Goal: Task Accomplishment & Management: Manage account settings

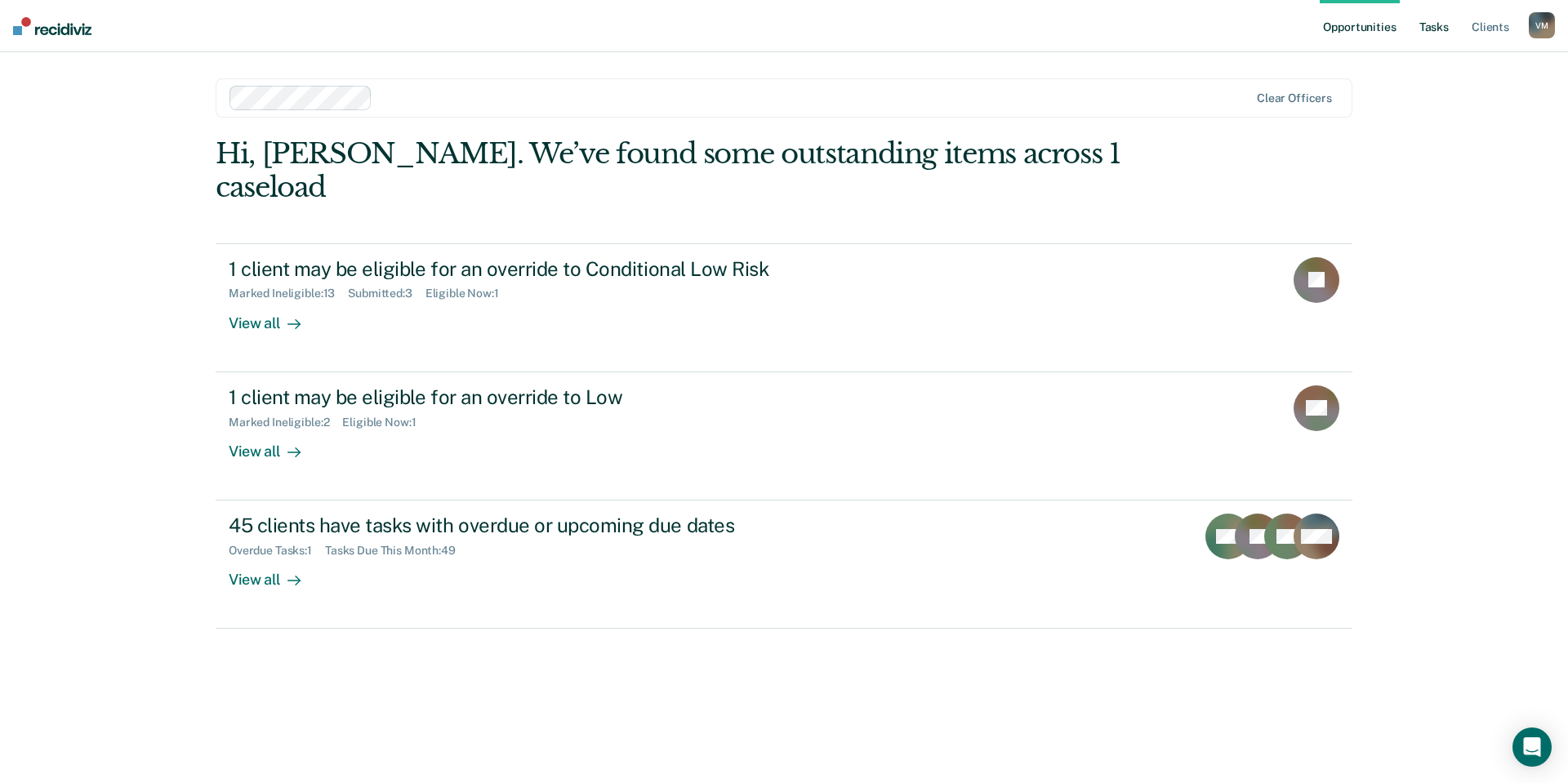
click at [1453, 32] on link "Tasks" at bounding box center [1434, 26] width 36 height 52
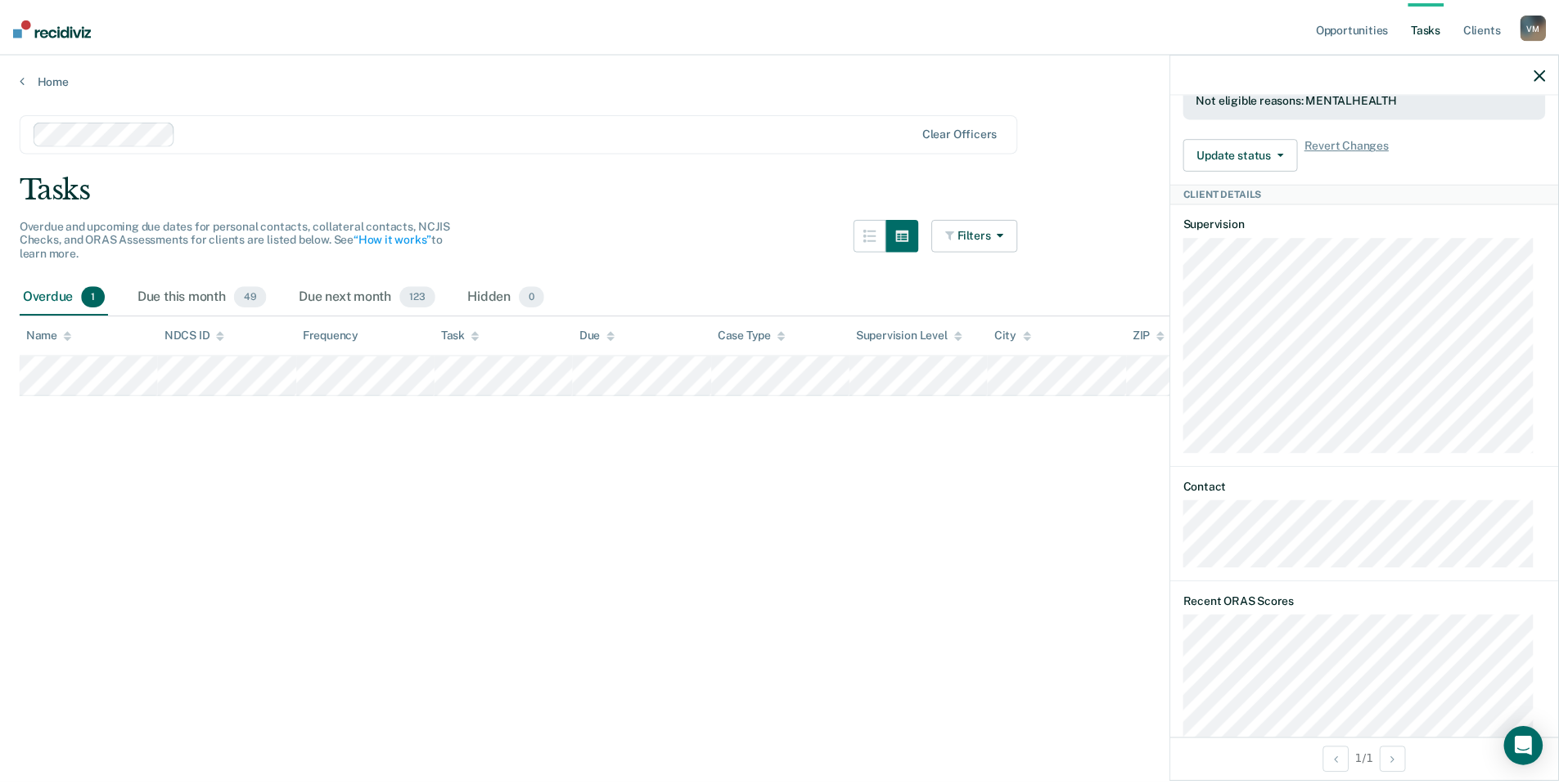
scroll to position [900, 0]
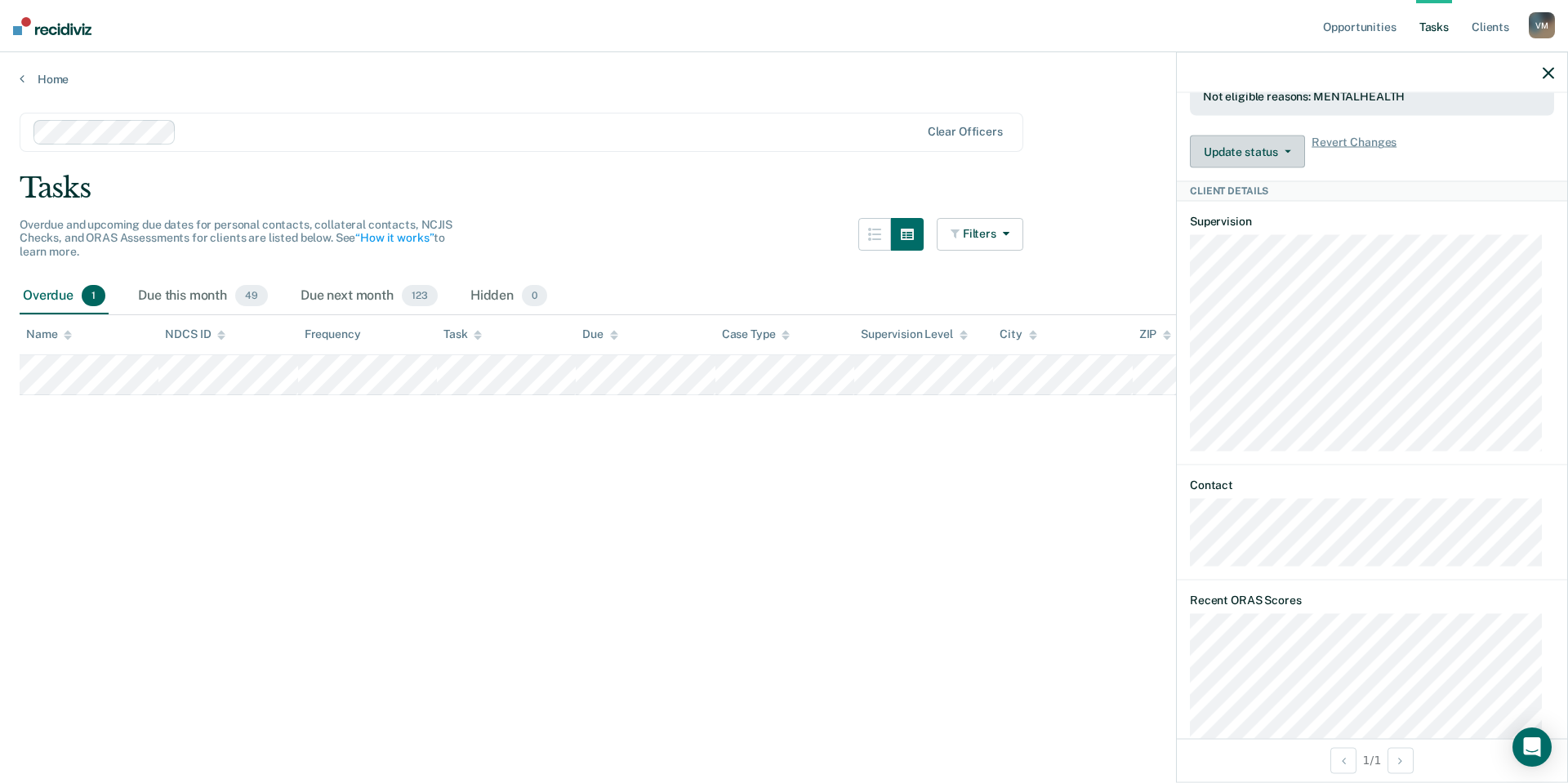
click at [1286, 169] on button "Update status" at bounding box center [1247, 151] width 115 height 33
click at [1289, 231] on button "Update Ineligibility" at bounding box center [1269, 217] width 158 height 27
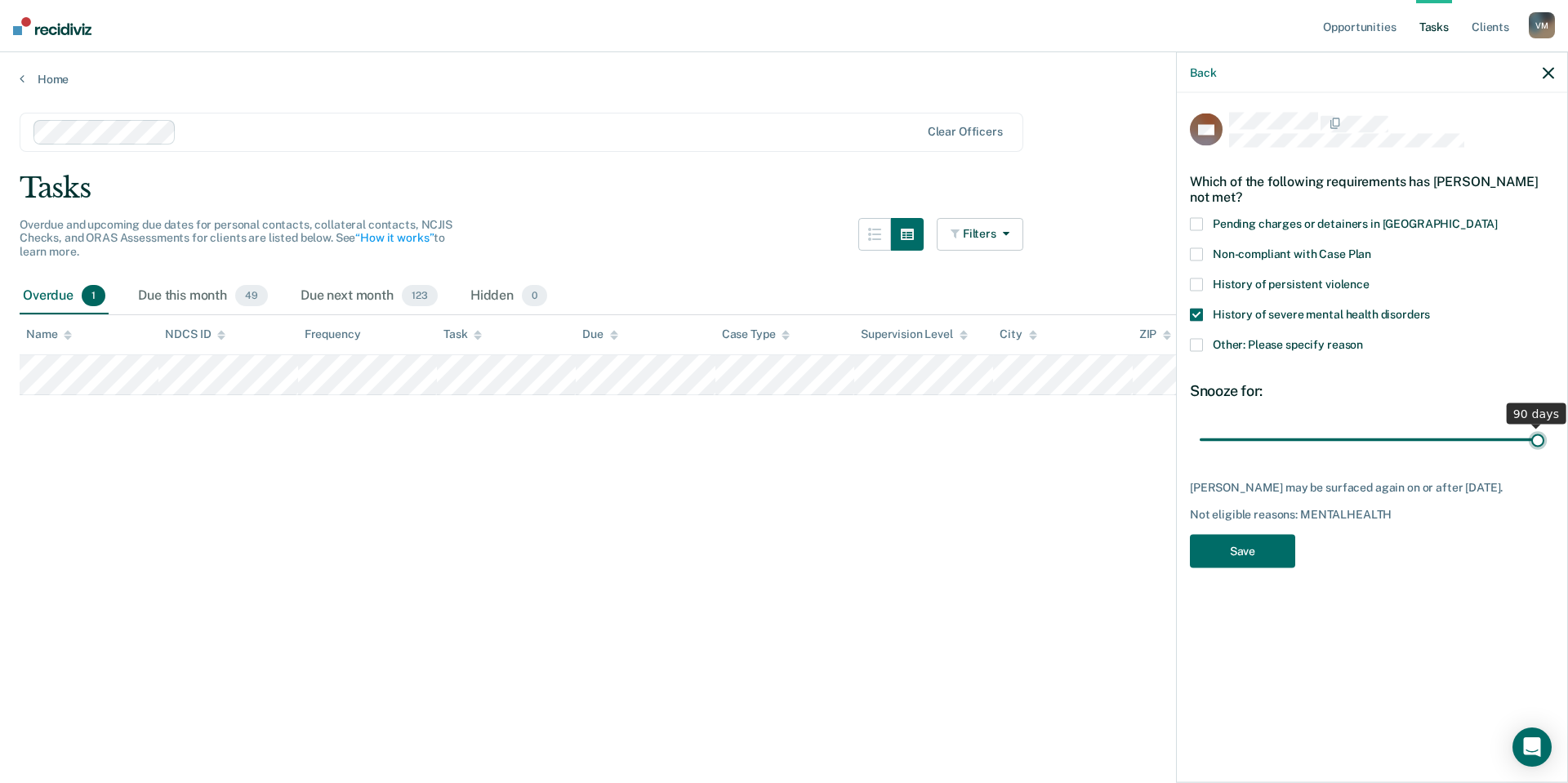
drag, startPoint x: 1427, startPoint y: 440, endPoint x: 1568, endPoint y: 445, distance: 141.1
type input "90"
click at [1544, 445] on input "range" at bounding box center [1373, 440] width 345 height 29
click at [1203, 343] on label "Other: Please specify reason" at bounding box center [1372, 346] width 364 height 17
click at [1363, 338] on input "Other: Please specify reason" at bounding box center [1363, 338] width 0 height 0
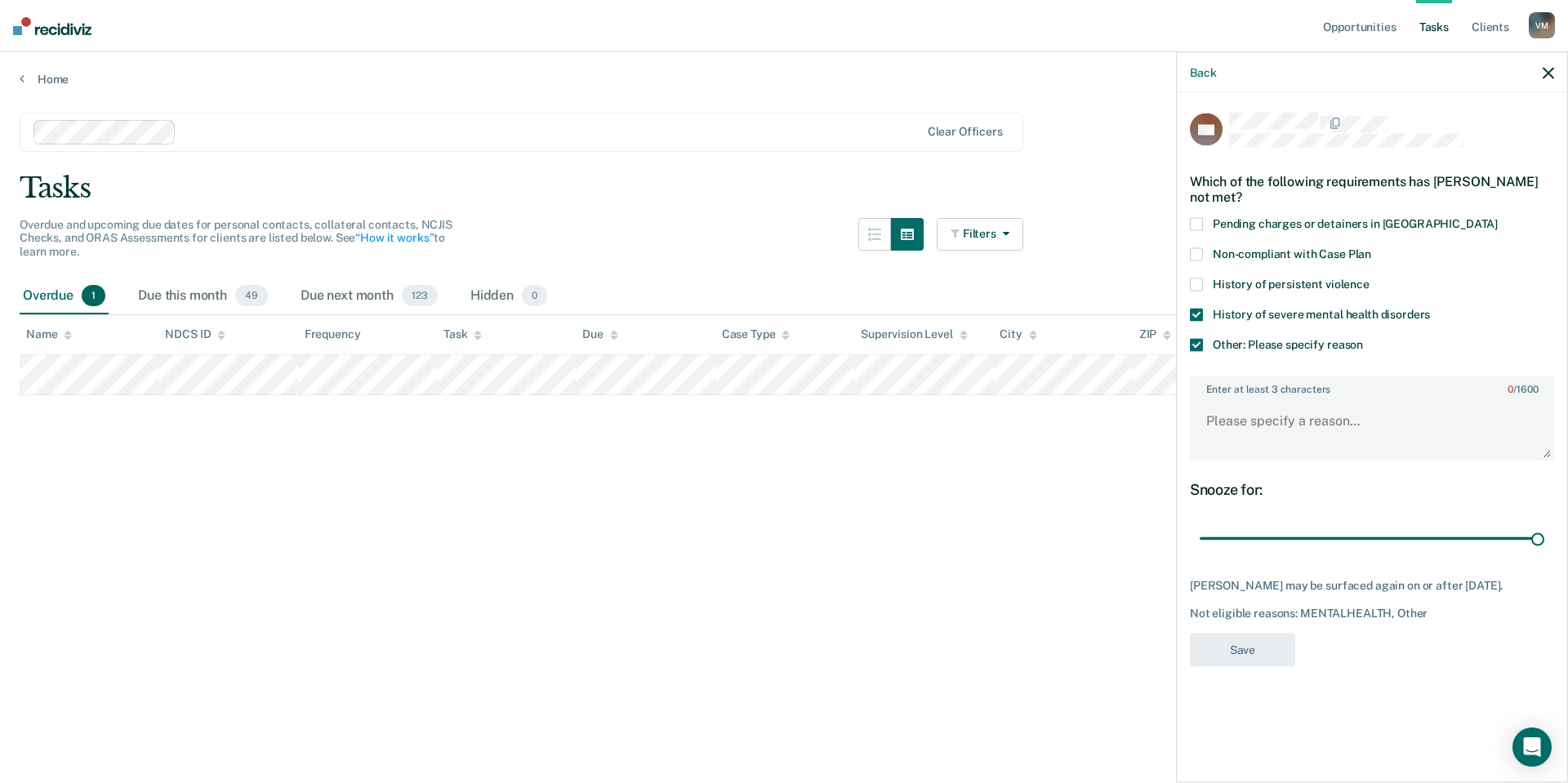
click at [1199, 312] on span at bounding box center [1196, 314] width 13 height 13
click at [1430, 308] on input "History of severe mental health disorders" at bounding box center [1430, 308] width 0 height 0
click at [1273, 387] on label "Enter at least 3 characters 0 / 1600" at bounding box center [1372, 386] width 361 height 18
click at [1273, 398] on textarea "Enter at least 3 characters 0 / 1600" at bounding box center [1372, 428] width 361 height 60
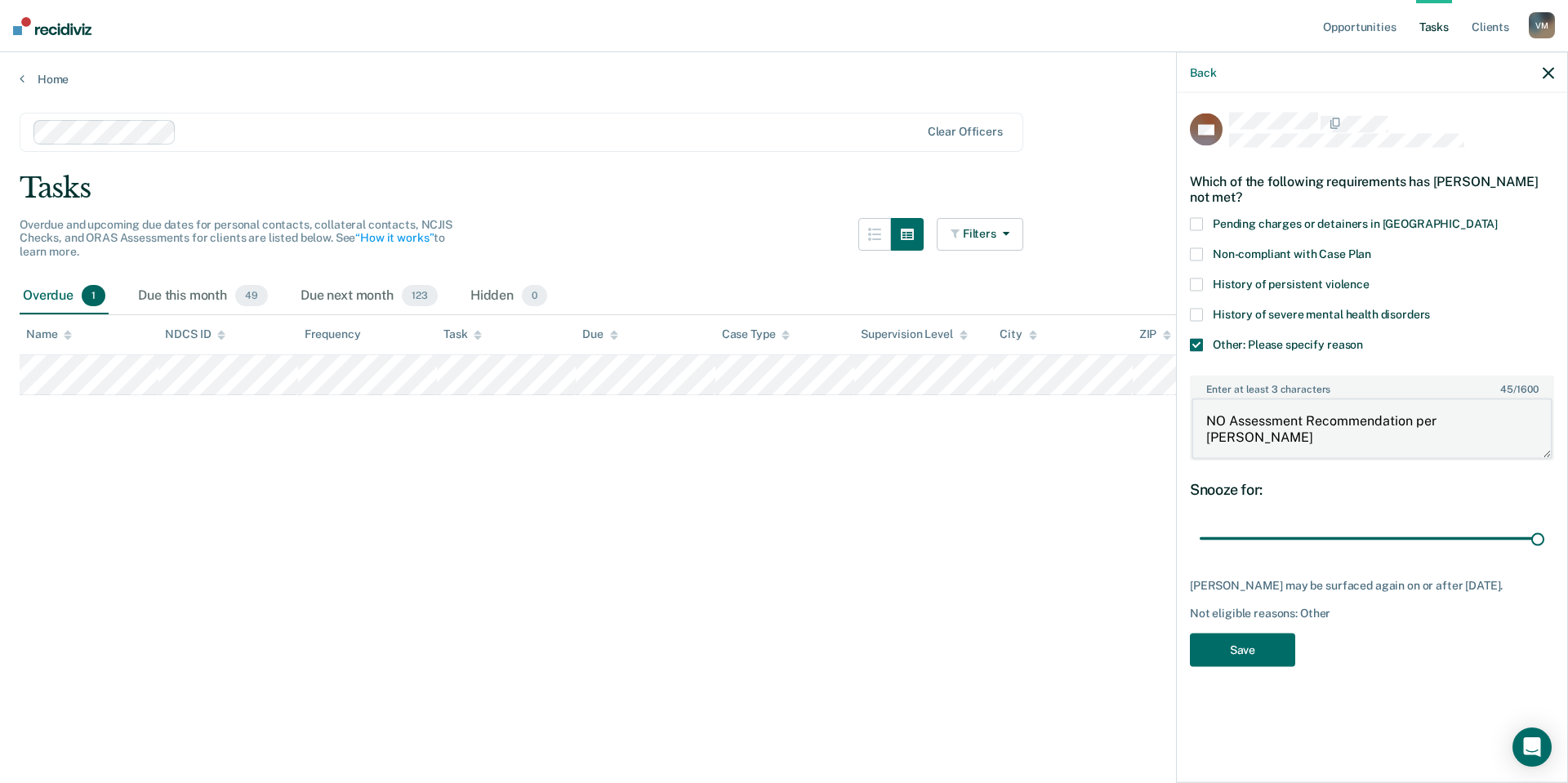
click at [1225, 416] on textarea "NO Assessment Recommendation per [PERSON_NAME]" at bounding box center [1372, 428] width 361 height 60
type textarea "No Assessment Recommendation per [PERSON_NAME]"
click at [1240, 643] on button "Save" at bounding box center [1243, 650] width 106 height 34
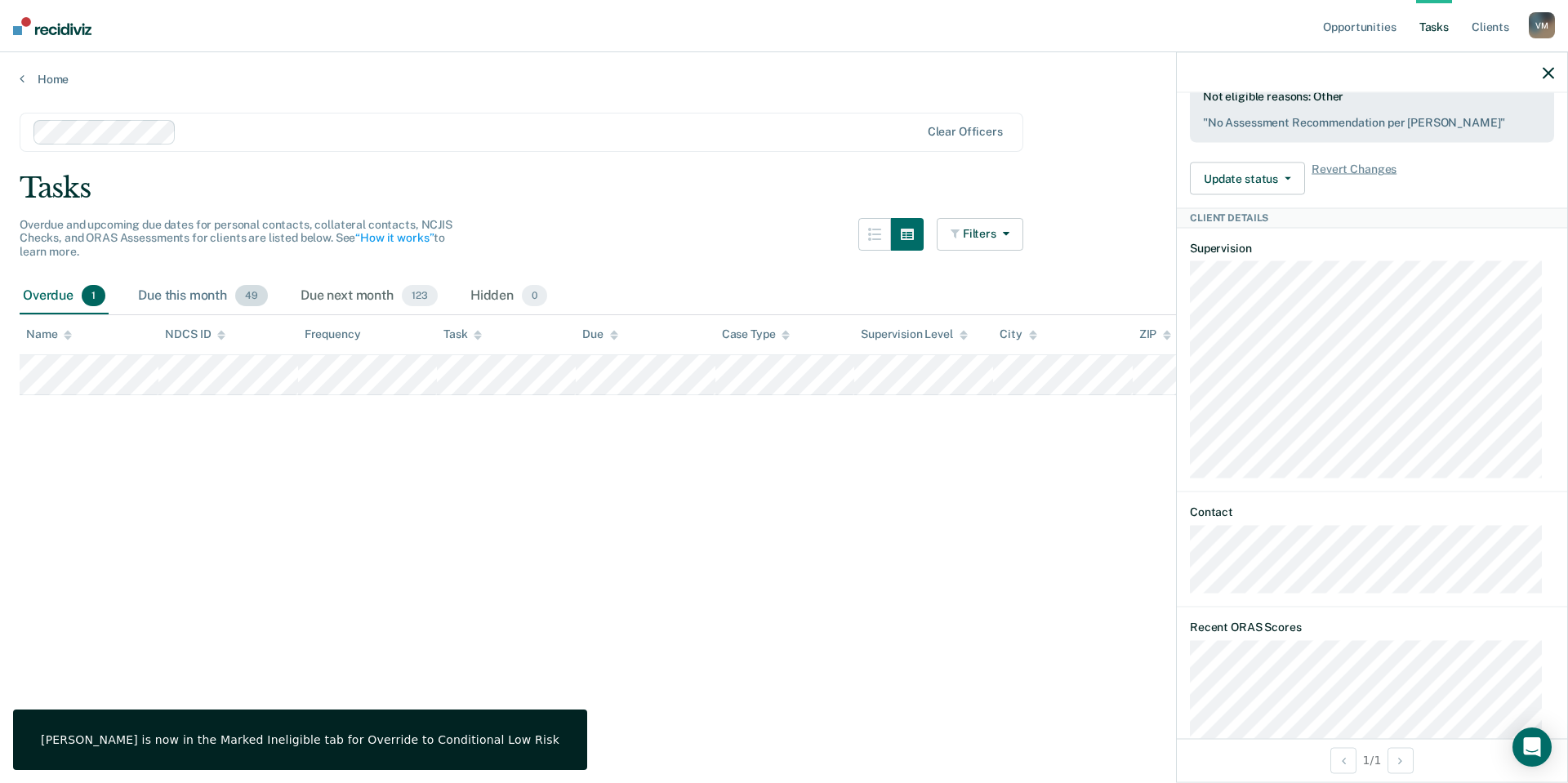
click at [211, 291] on div "Due this month 49" at bounding box center [203, 296] width 136 height 36
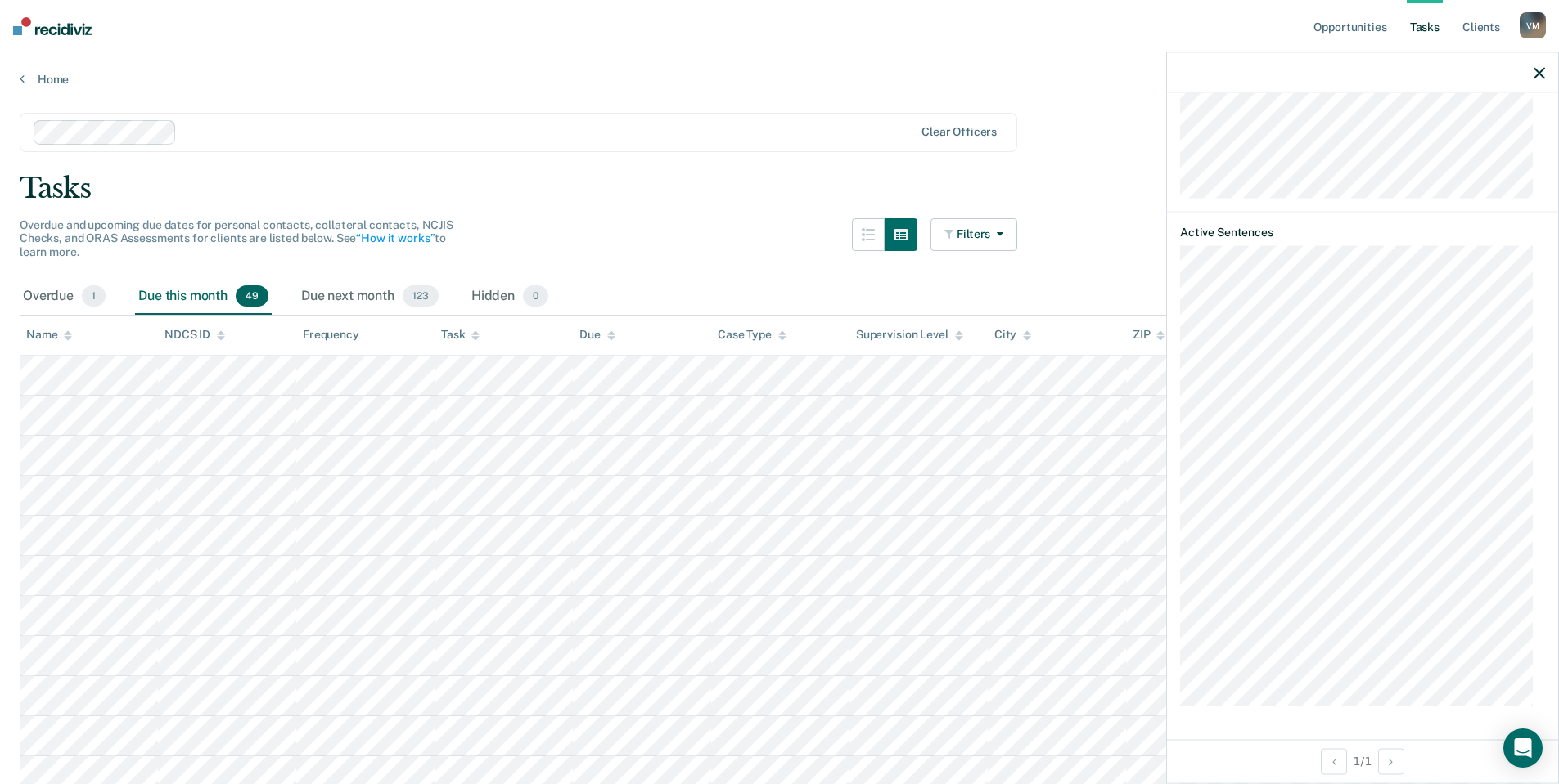
scroll to position [2062, 0]
click at [1542, 74] on icon "button" at bounding box center [1539, 73] width 12 height 12
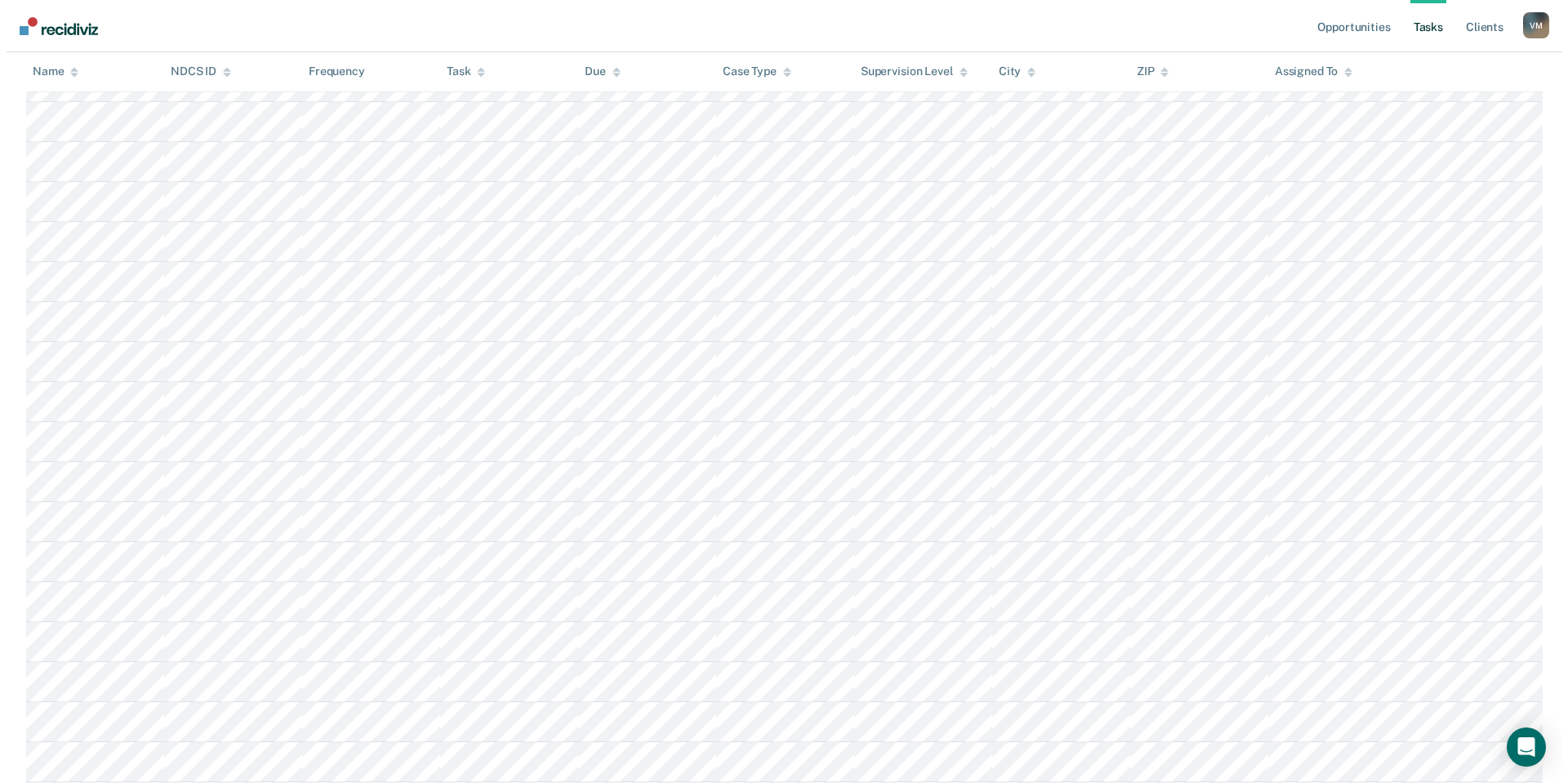
scroll to position [0, 0]
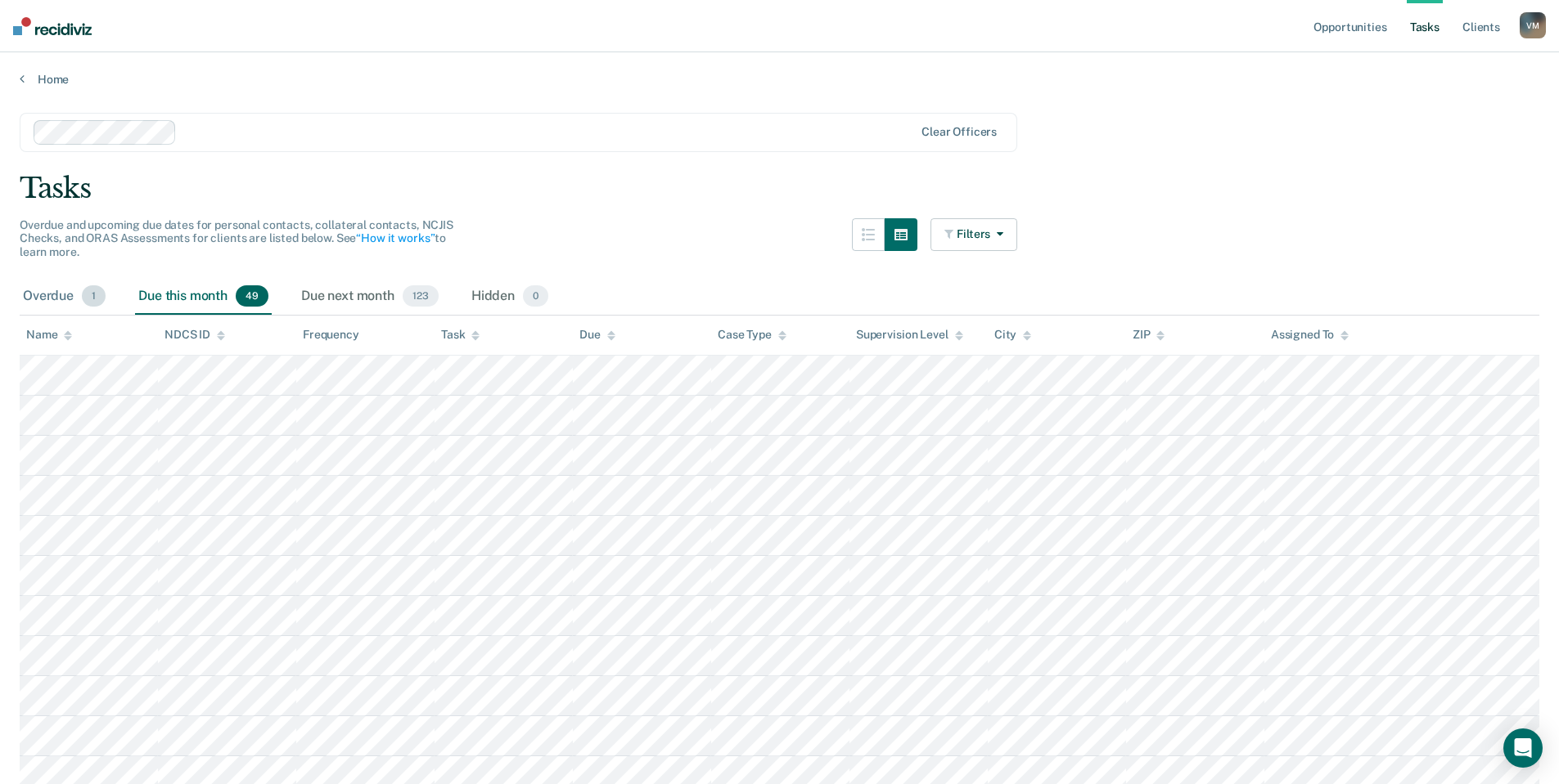
click at [88, 303] on span "1" at bounding box center [94, 296] width 24 height 22
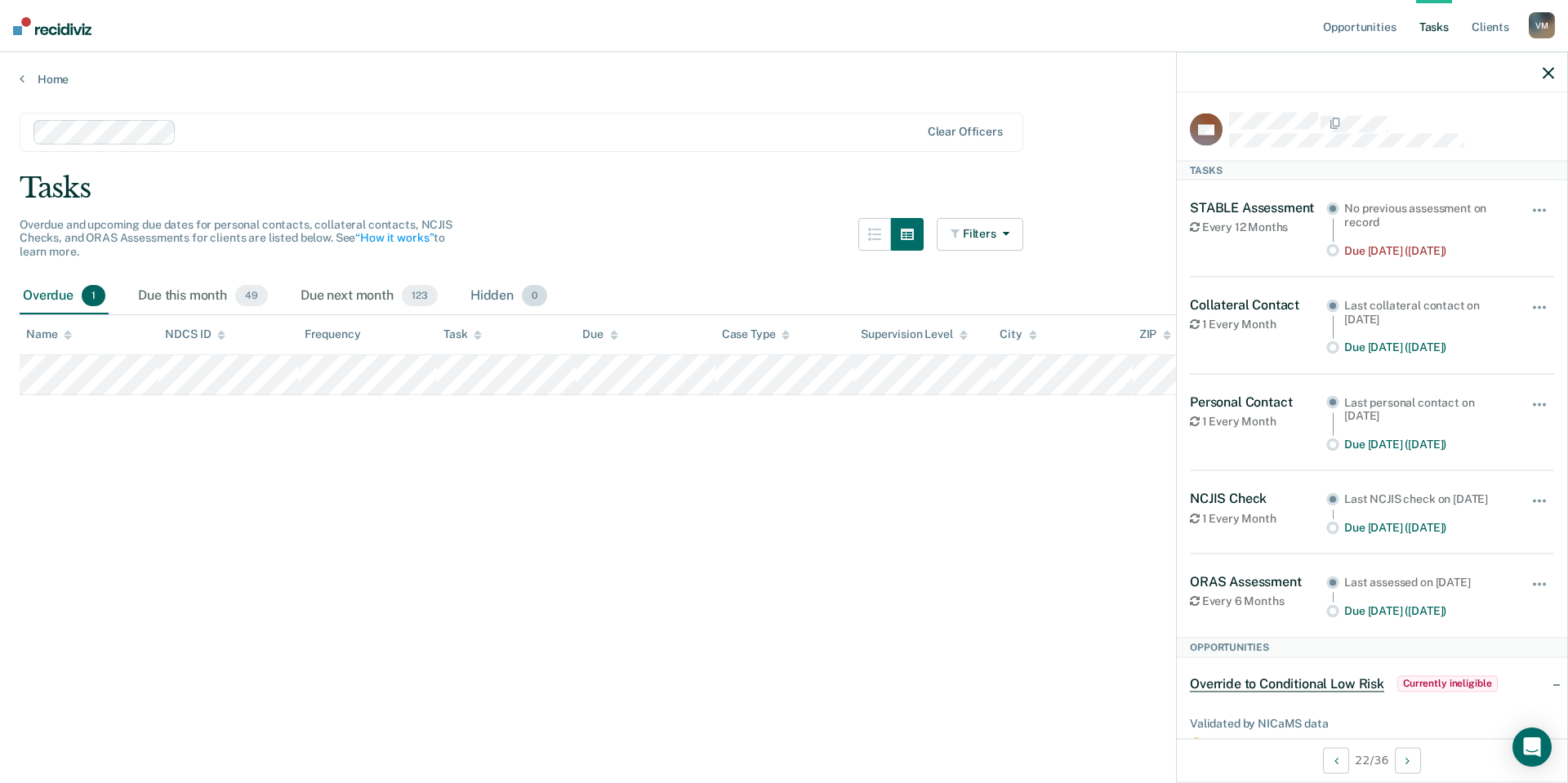
click at [505, 296] on div "Hidden 0" at bounding box center [509, 296] width 83 height 36
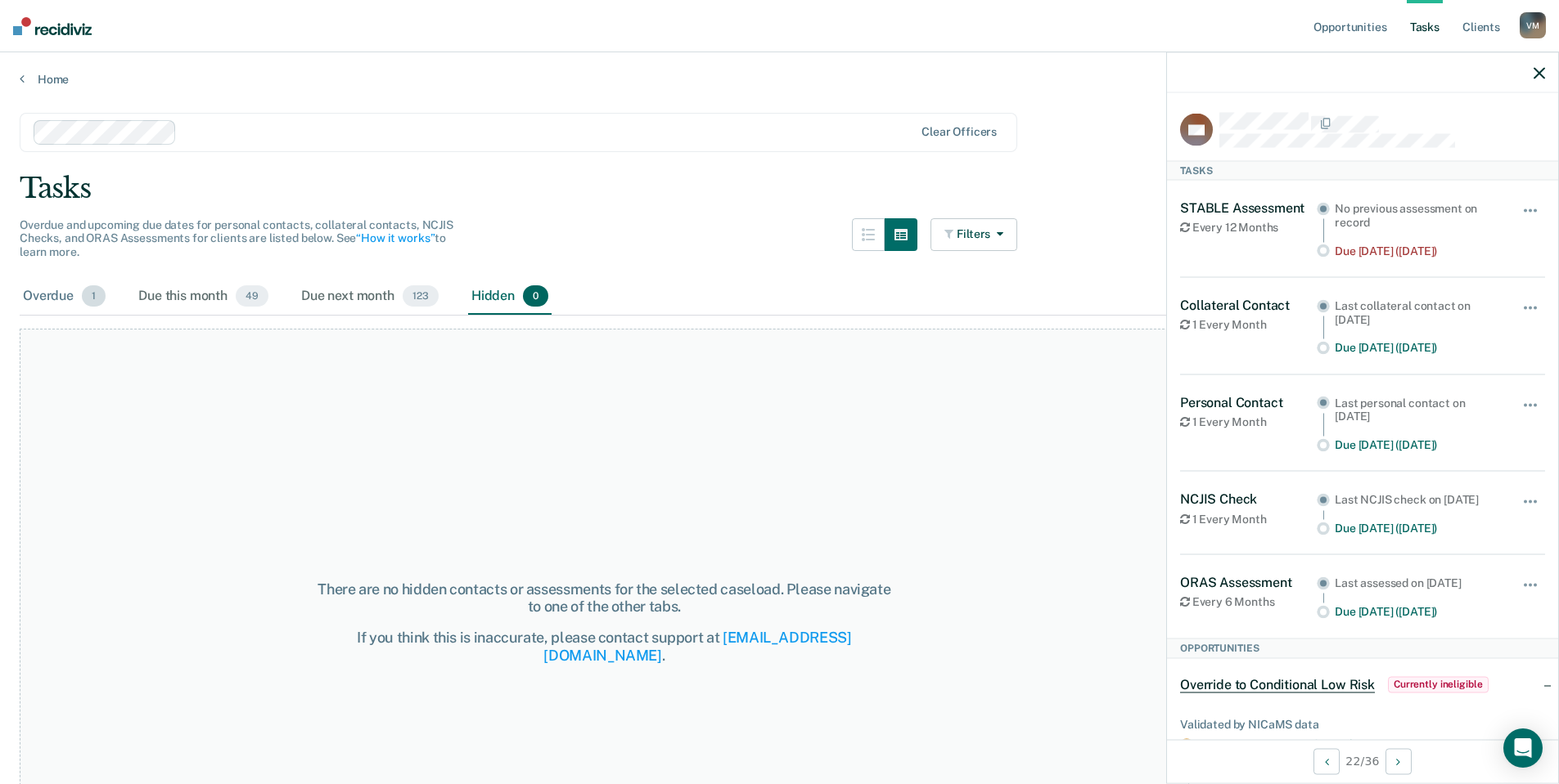
click at [60, 293] on div "Overdue 1" at bounding box center [64, 296] width 89 height 36
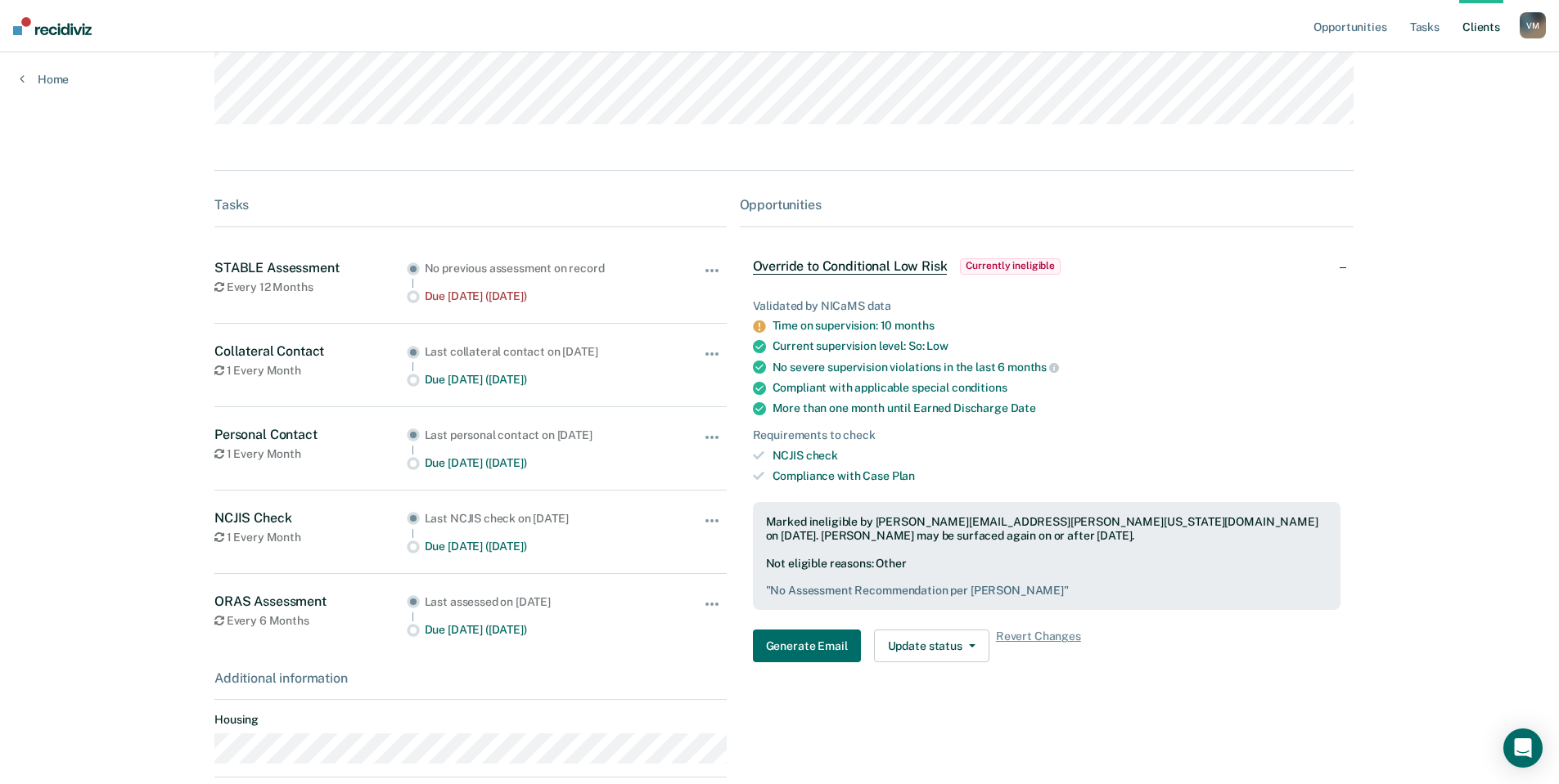
scroll to position [476, 0]
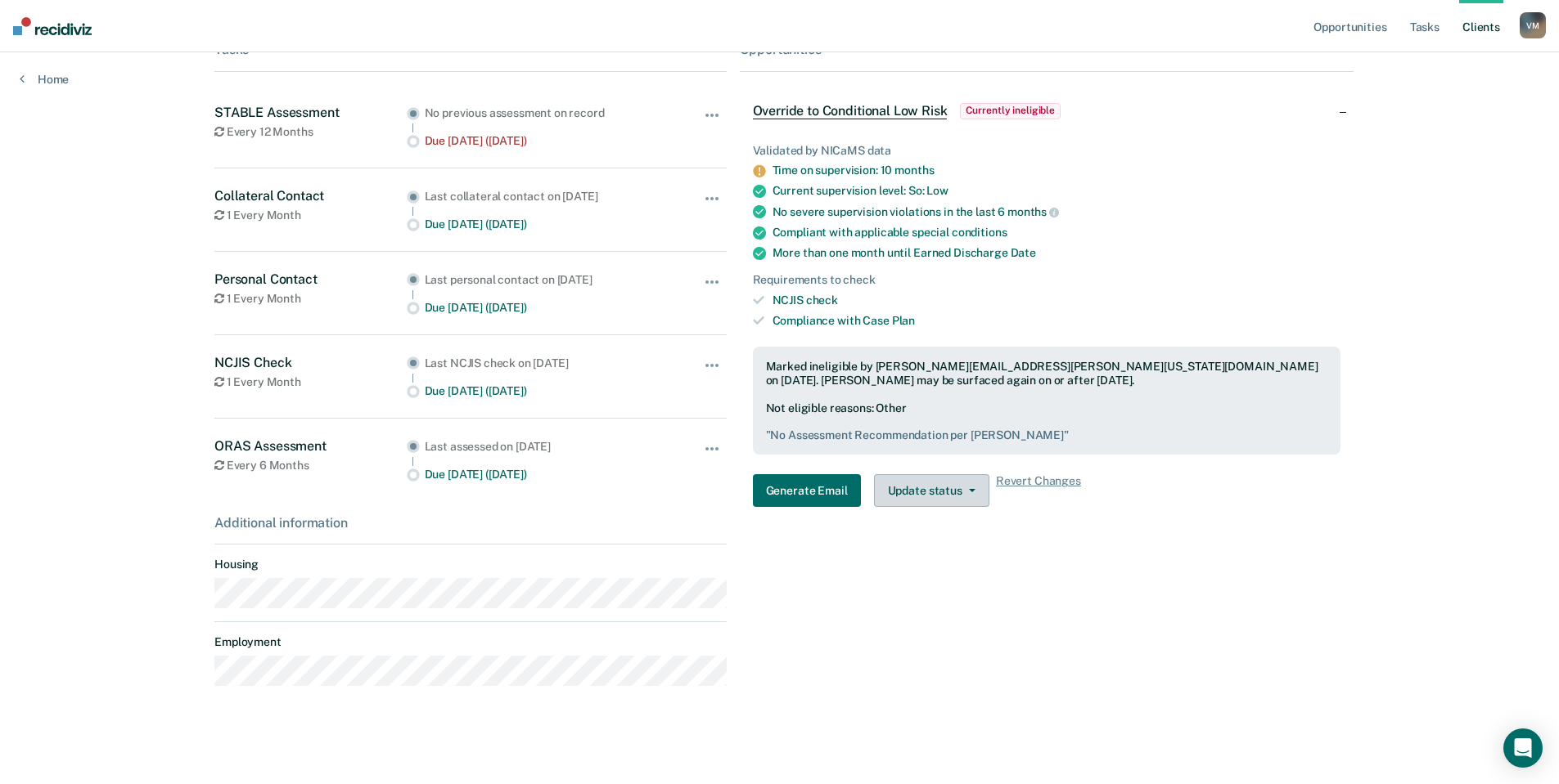
click at [970, 502] on button "Update status" at bounding box center [932, 490] width 116 height 33
click at [1250, 479] on div "Generate Email Update status Mark Submitted Update Ineligibility Revert Changes" at bounding box center [1047, 490] width 589 height 33
click at [946, 486] on button "Update status" at bounding box center [932, 490] width 116 height 33
click at [1115, 512] on div "Validated by NICaMS data Time on supervision: 10 months Current supervision lev…" at bounding box center [1047, 319] width 615 height 403
click at [948, 502] on button "Update status" at bounding box center [932, 490] width 116 height 33
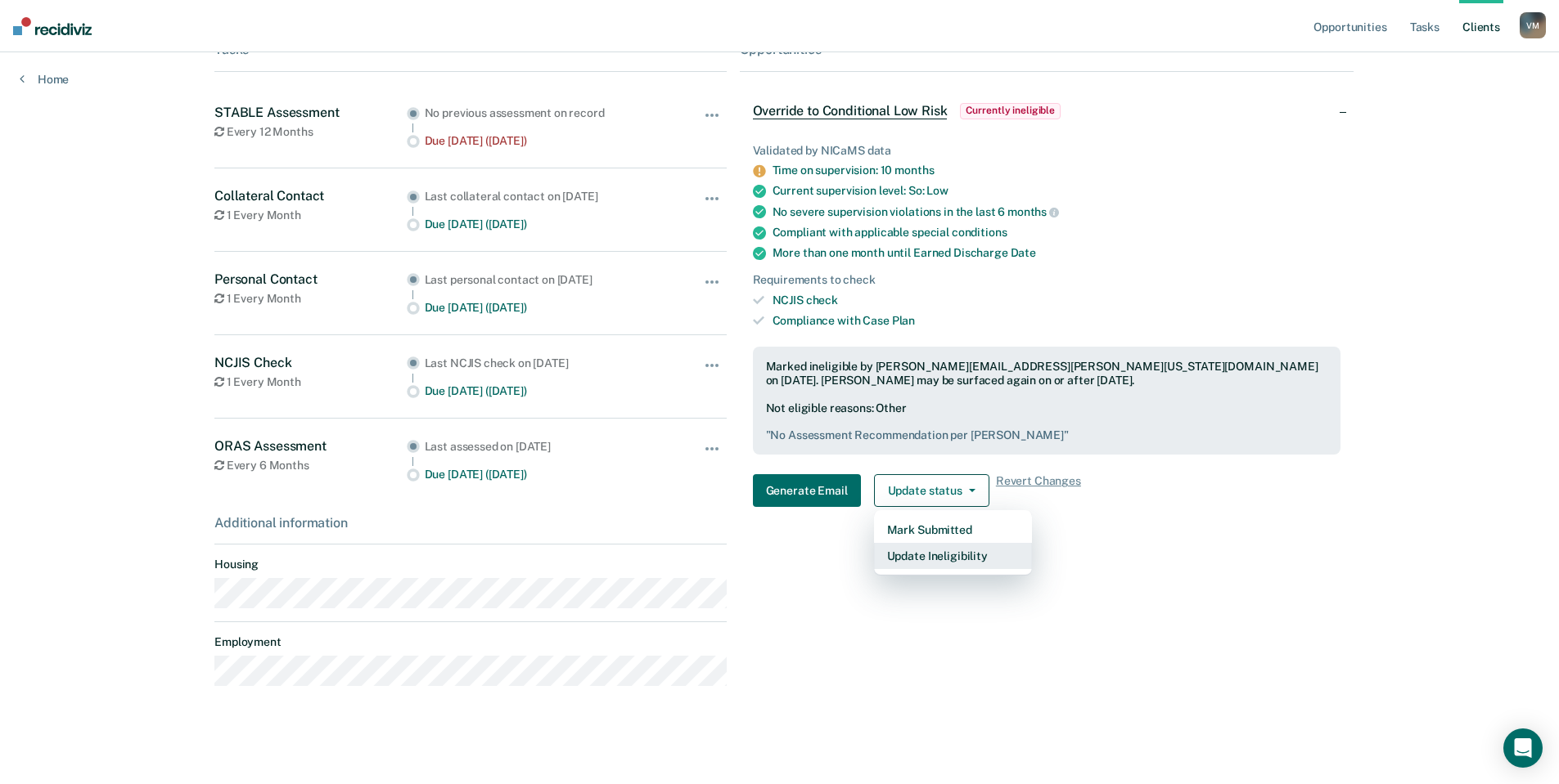
click at [951, 558] on button "Update Ineligibility" at bounding box center [953, 556] width 158 height 27
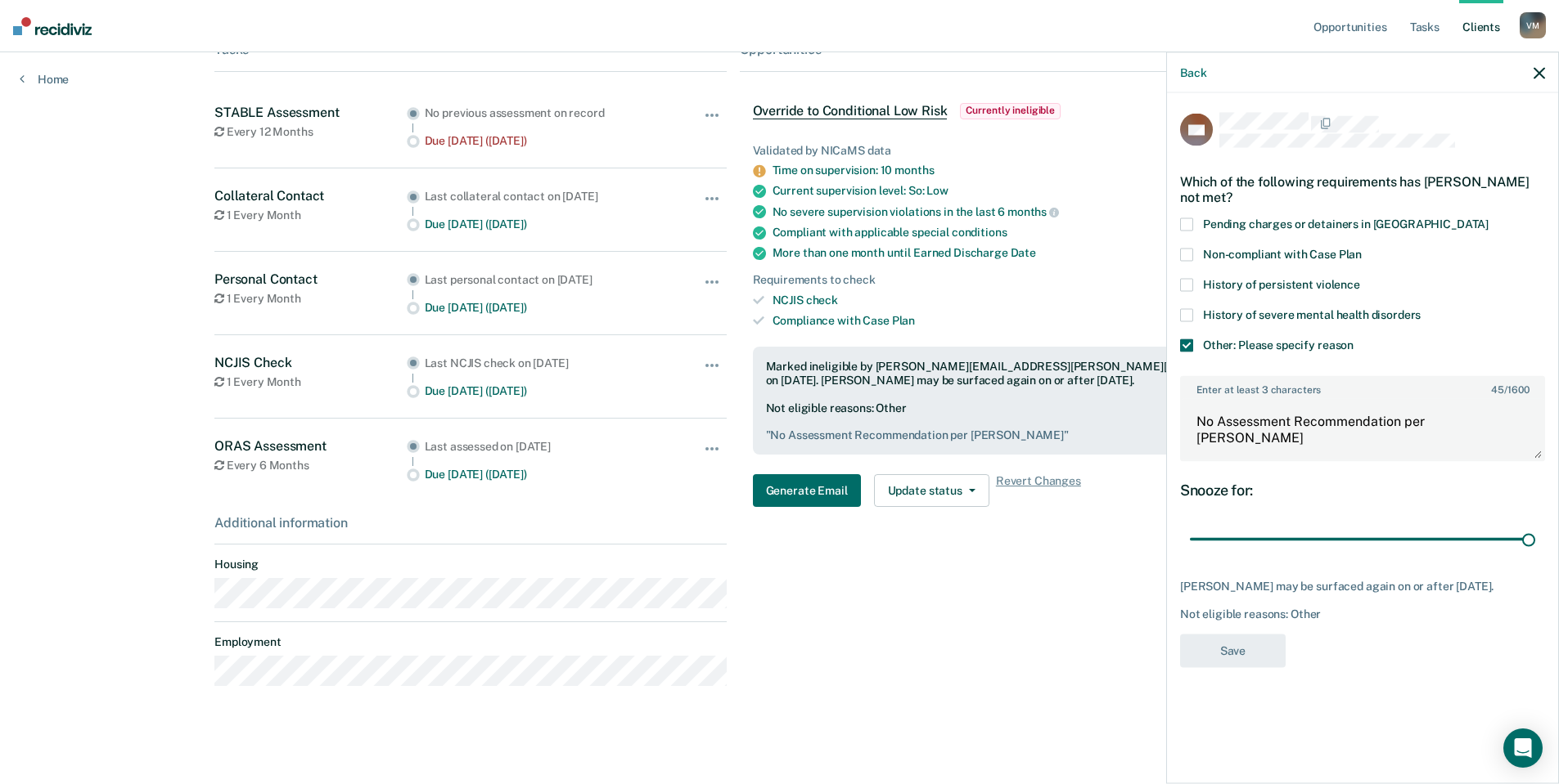
click at [1542, 74] on icon "button" at bounding box center [1539, 73] width 12 height 12
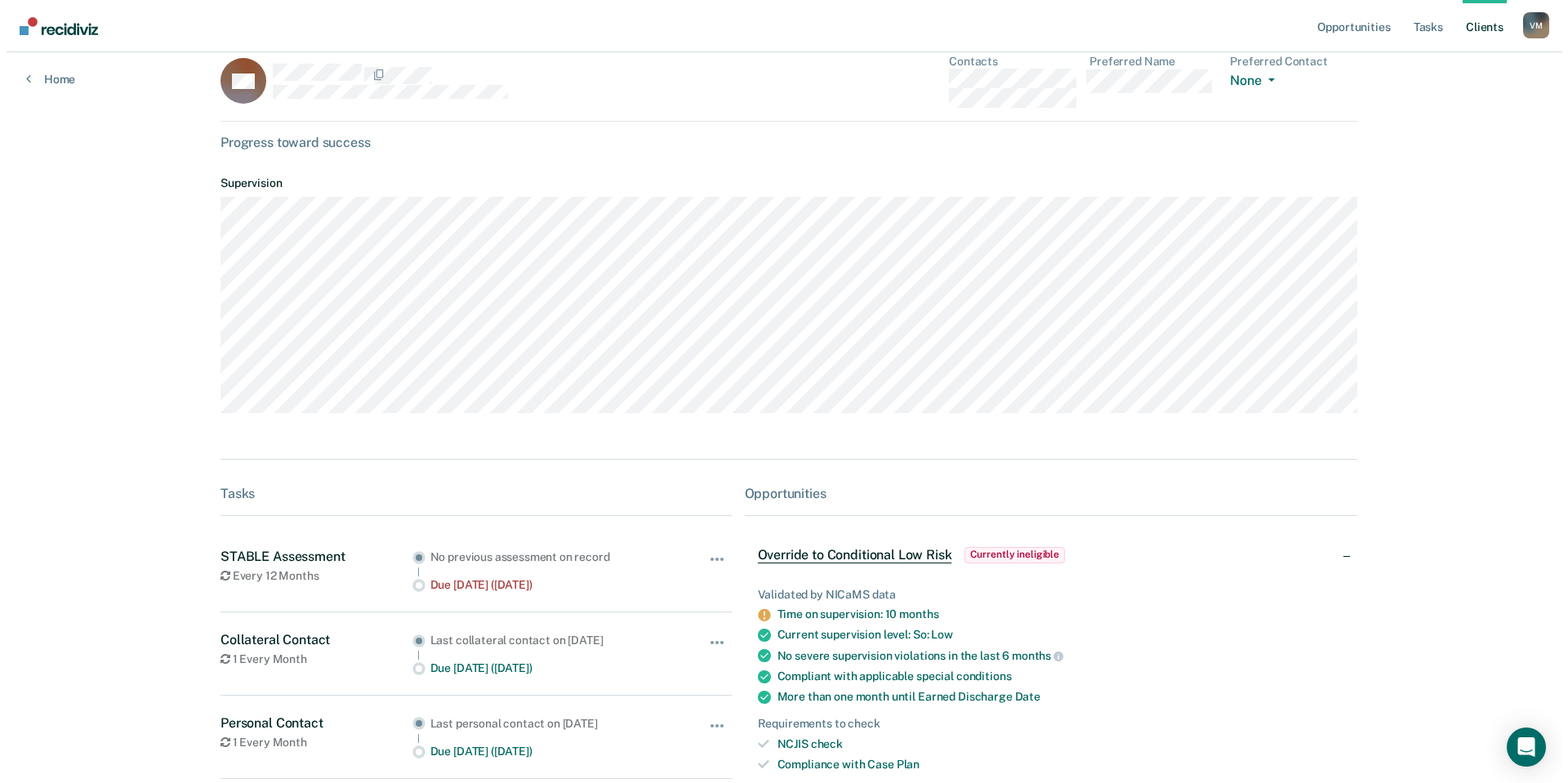
scroll to position [0, 0]
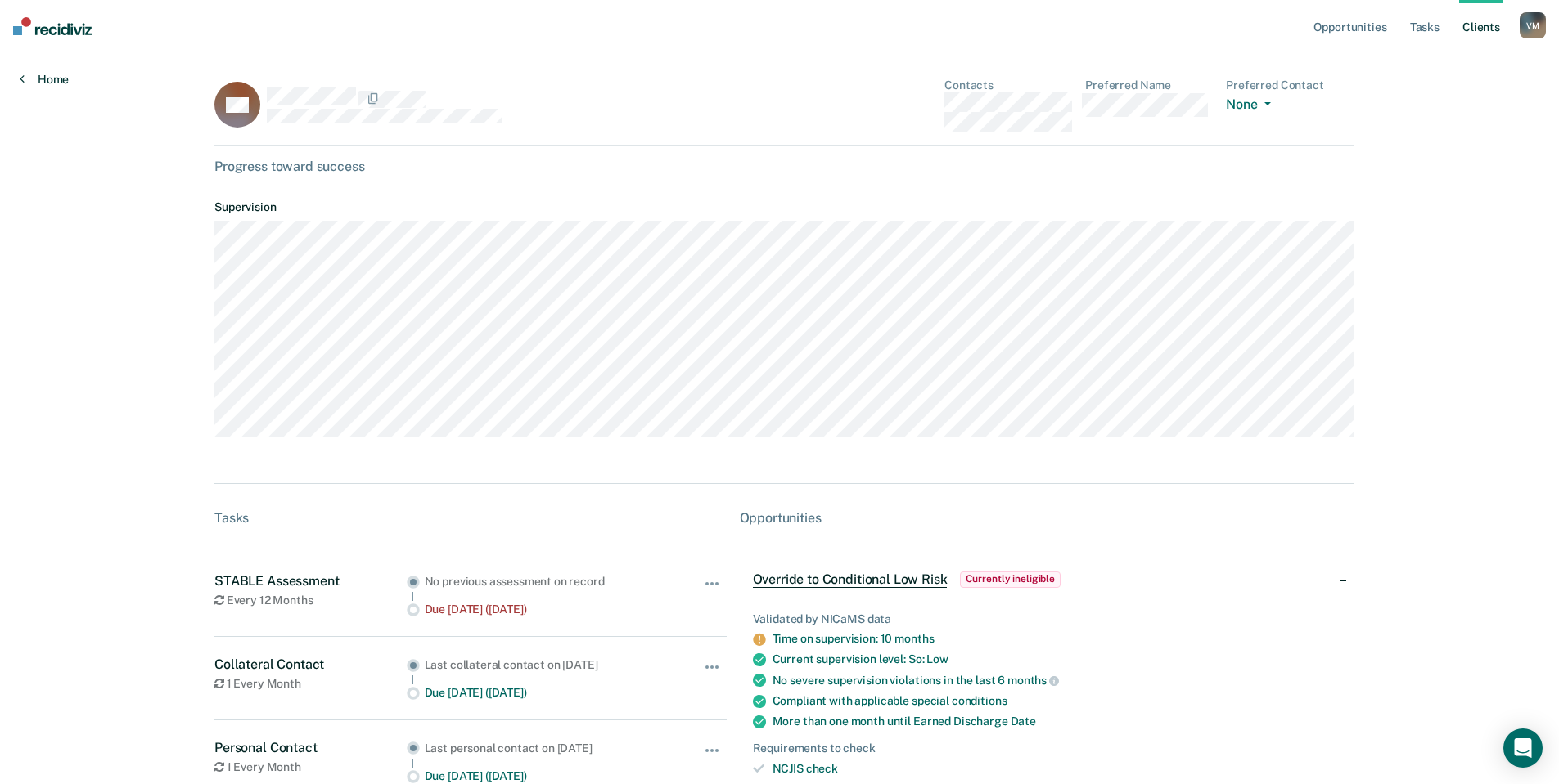
click at [41, 82] on link "Home" at bounding box center [44, 79] width 49 height 15
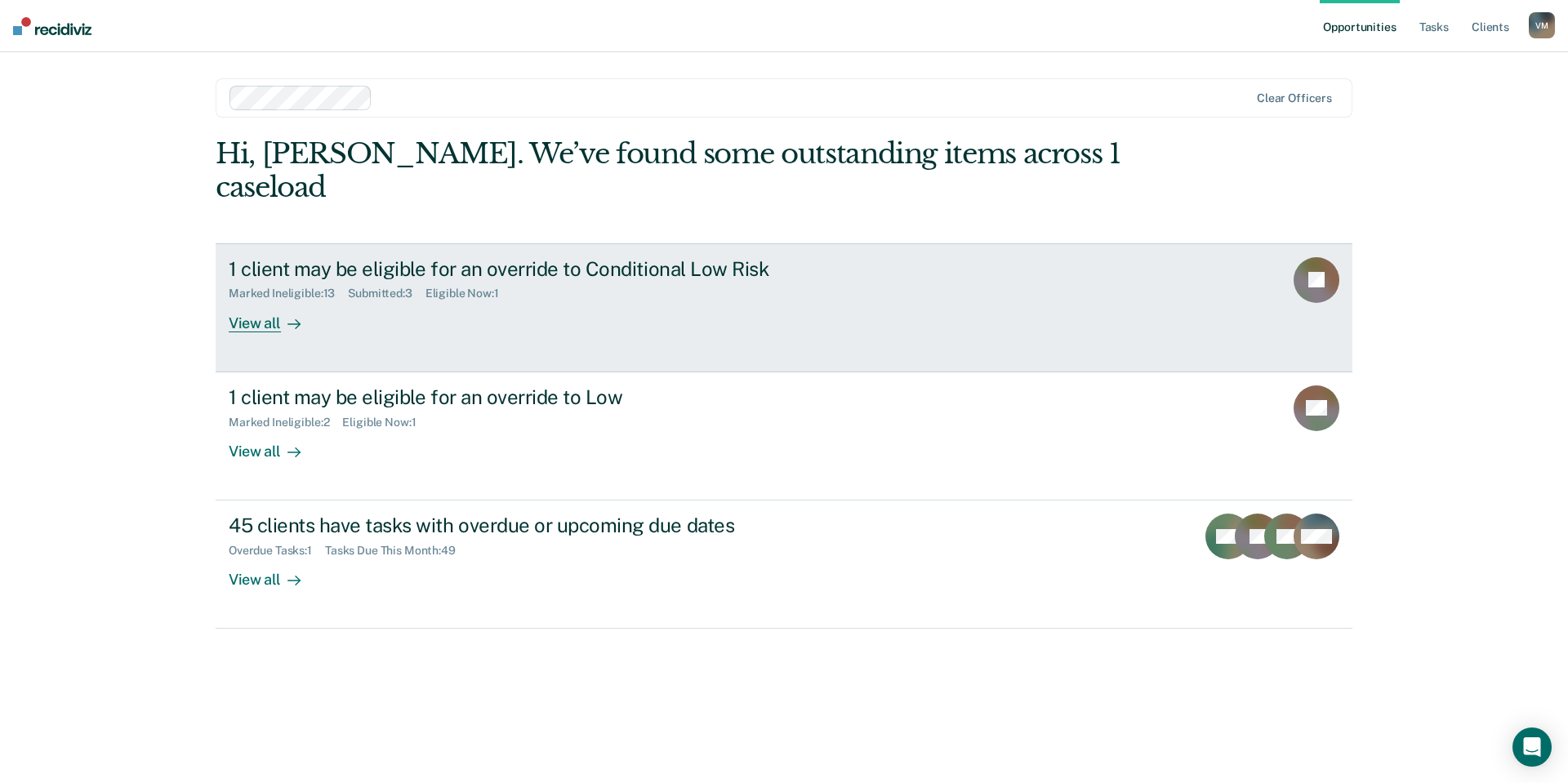
click at [660, 280] on div "Marked Ineligible : 13 Submitted : 3 Eligible Now : 1" at bounding box center [515, 290] width 573 height 21
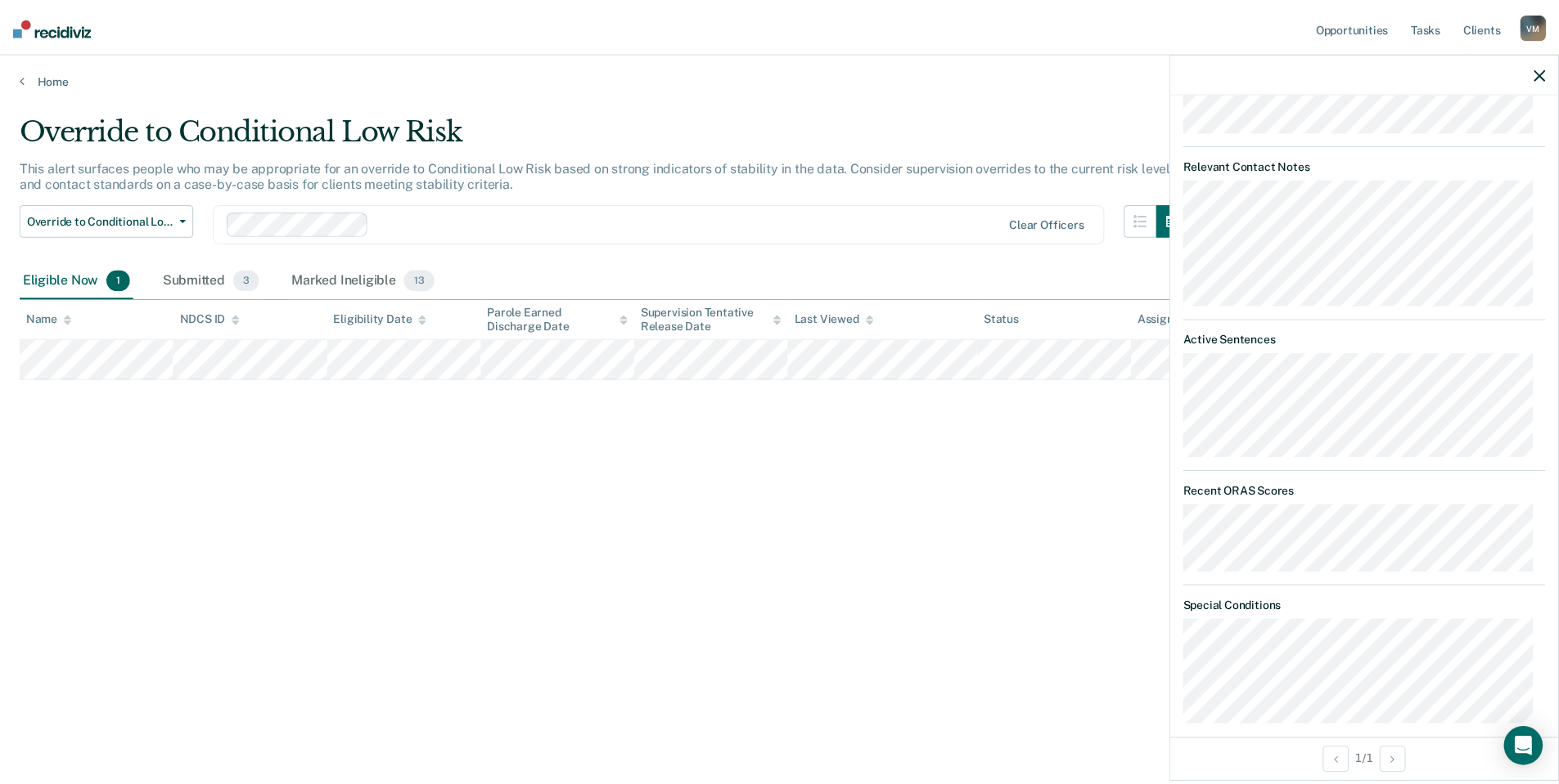
scroll to position [792, 0]
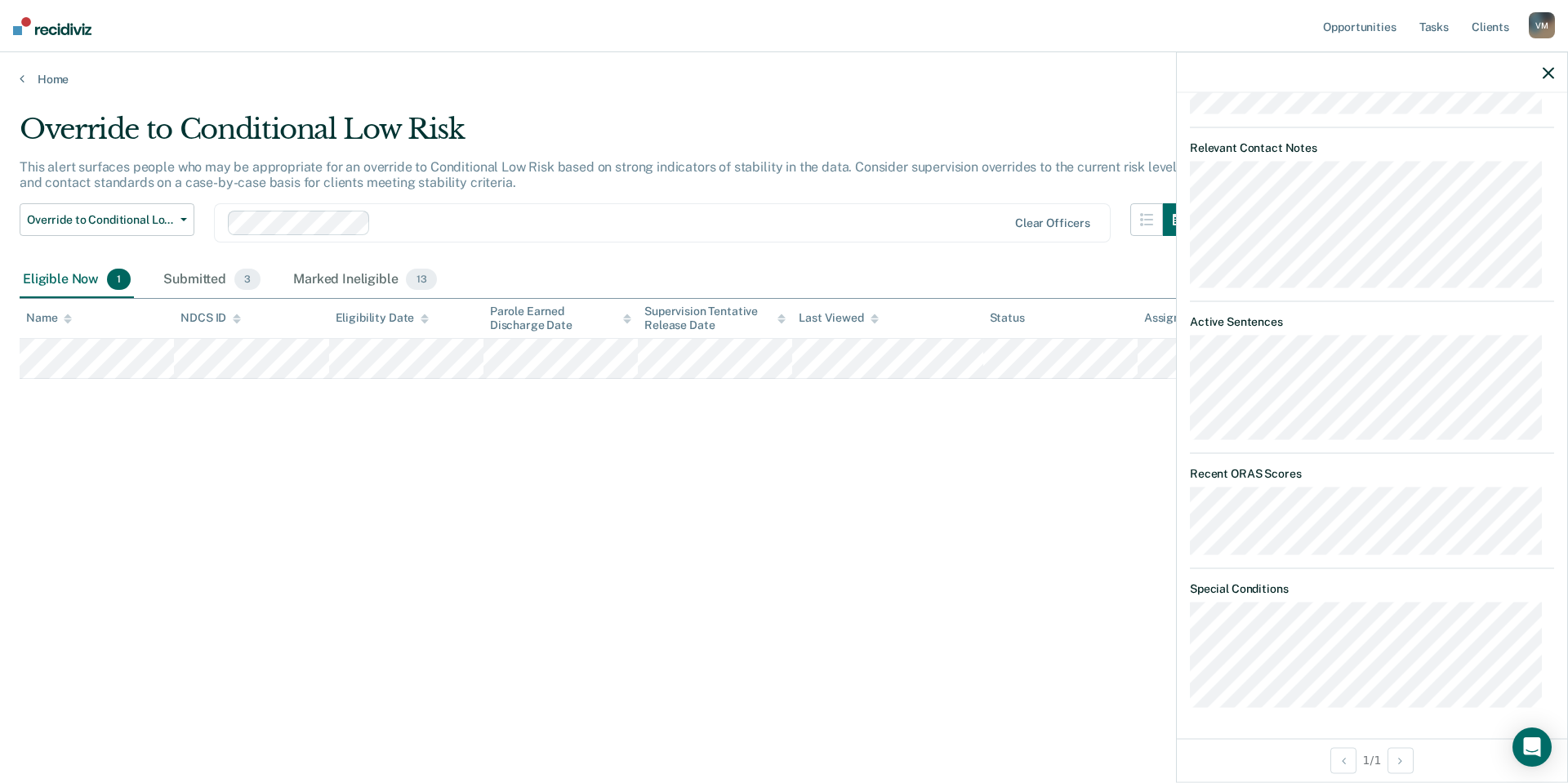
click at [37, 69] on div "Home" at bounding box center [784, 69] width 1568 height 35
click at [42, 81] on link "Home" at bounding box center [784, 79] width 1530 height 15
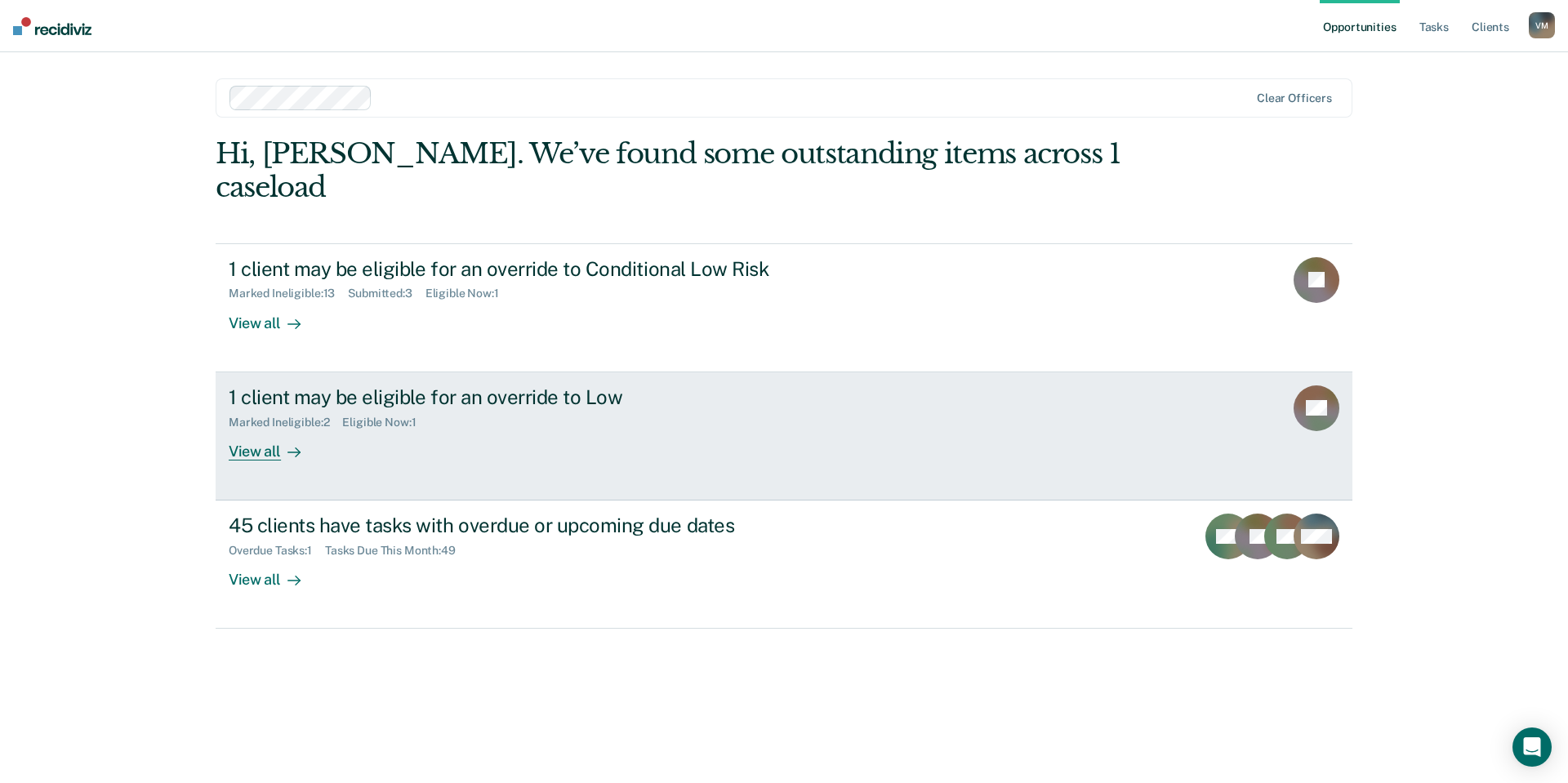
click at [508, 409] on div "Marked Ineligible : 2 Eligible Now : 1" at bounding box center [515, 419] width 573 height 21
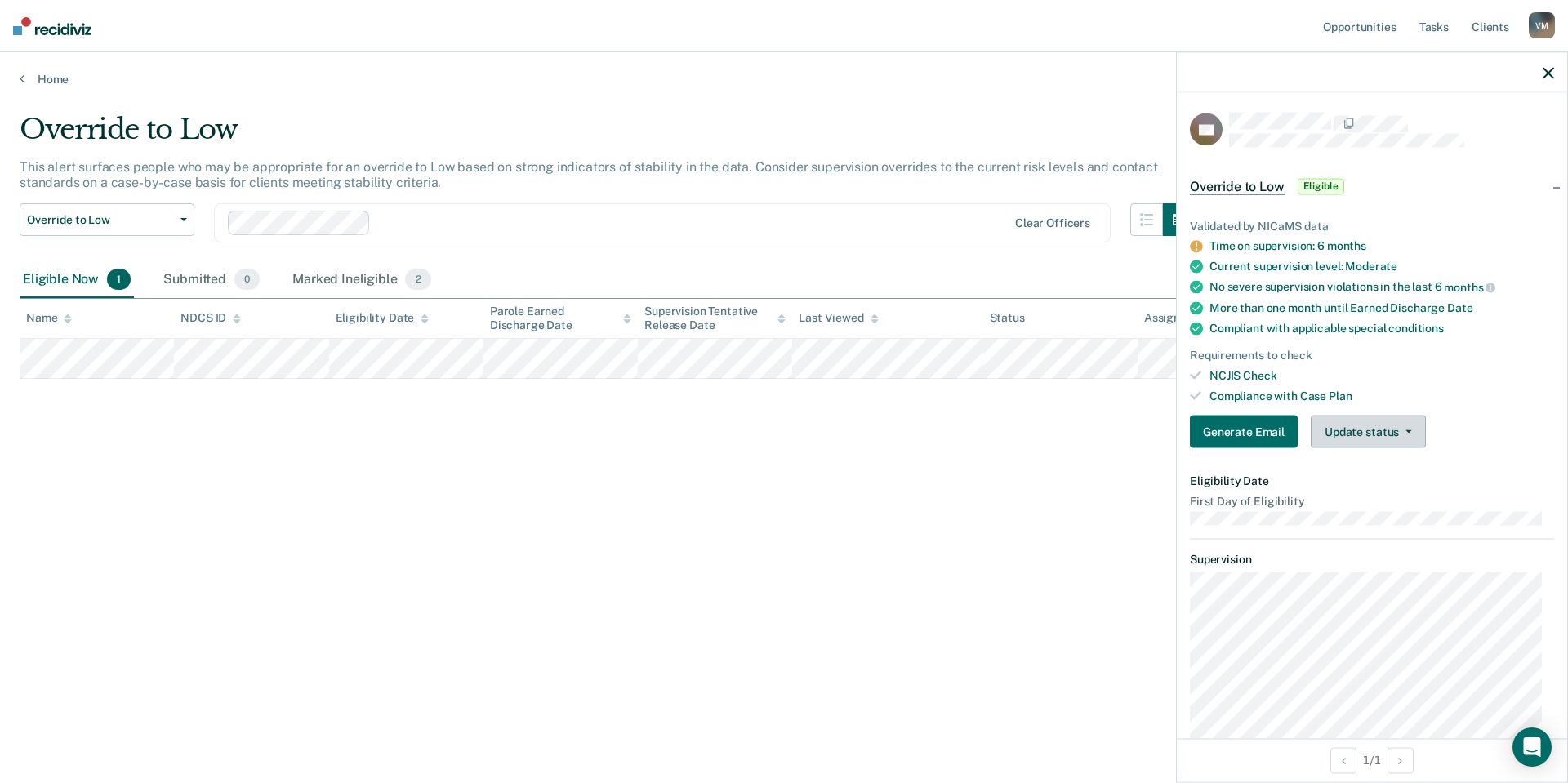
click at [1388, 433] on button "Update status" at bounding box center [1368, 432] width 115 height 33
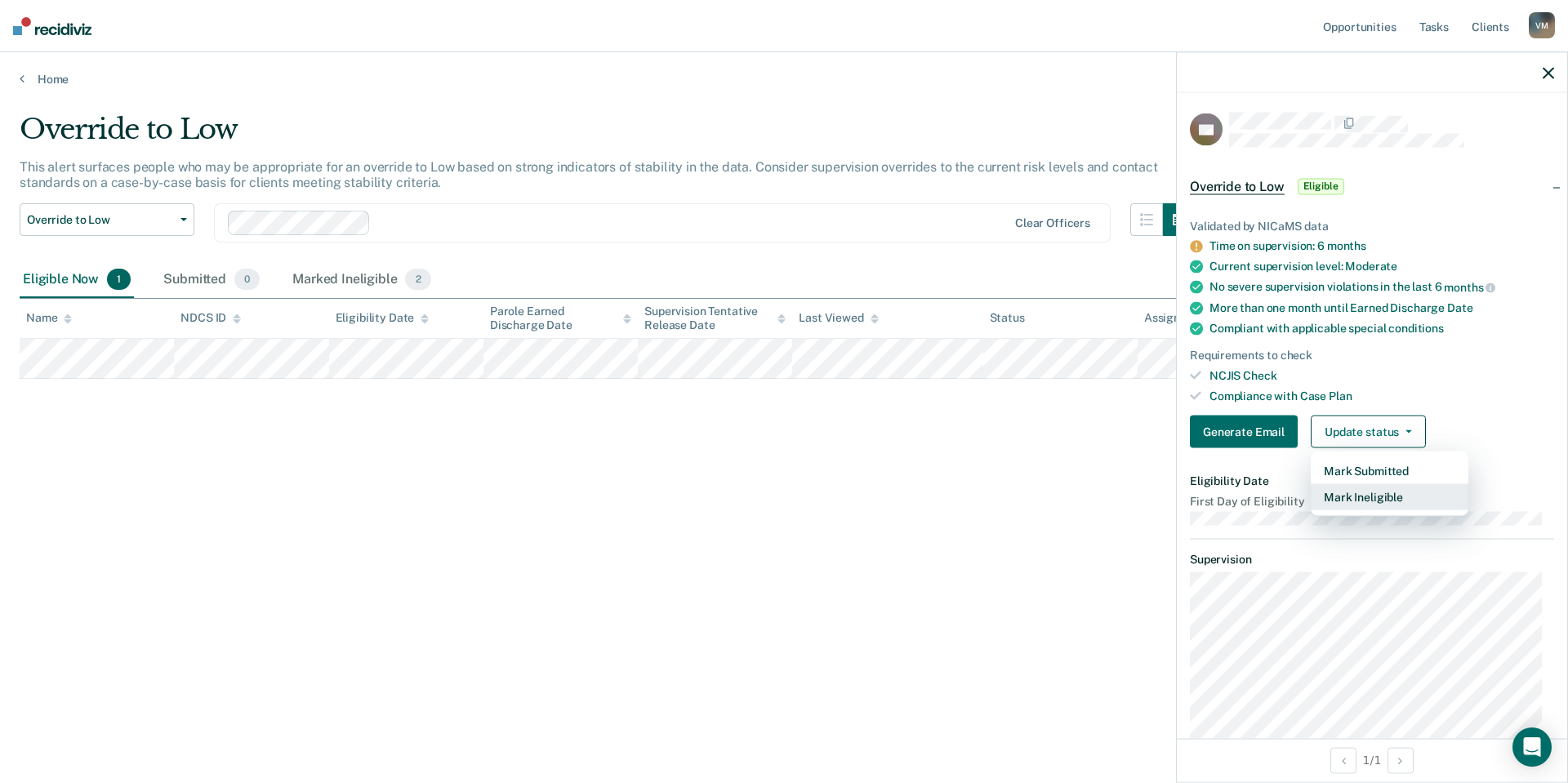
click at [1387, 494] on button "Mark Ineligible" at bounding box center [1390, 497] width 158 height 27
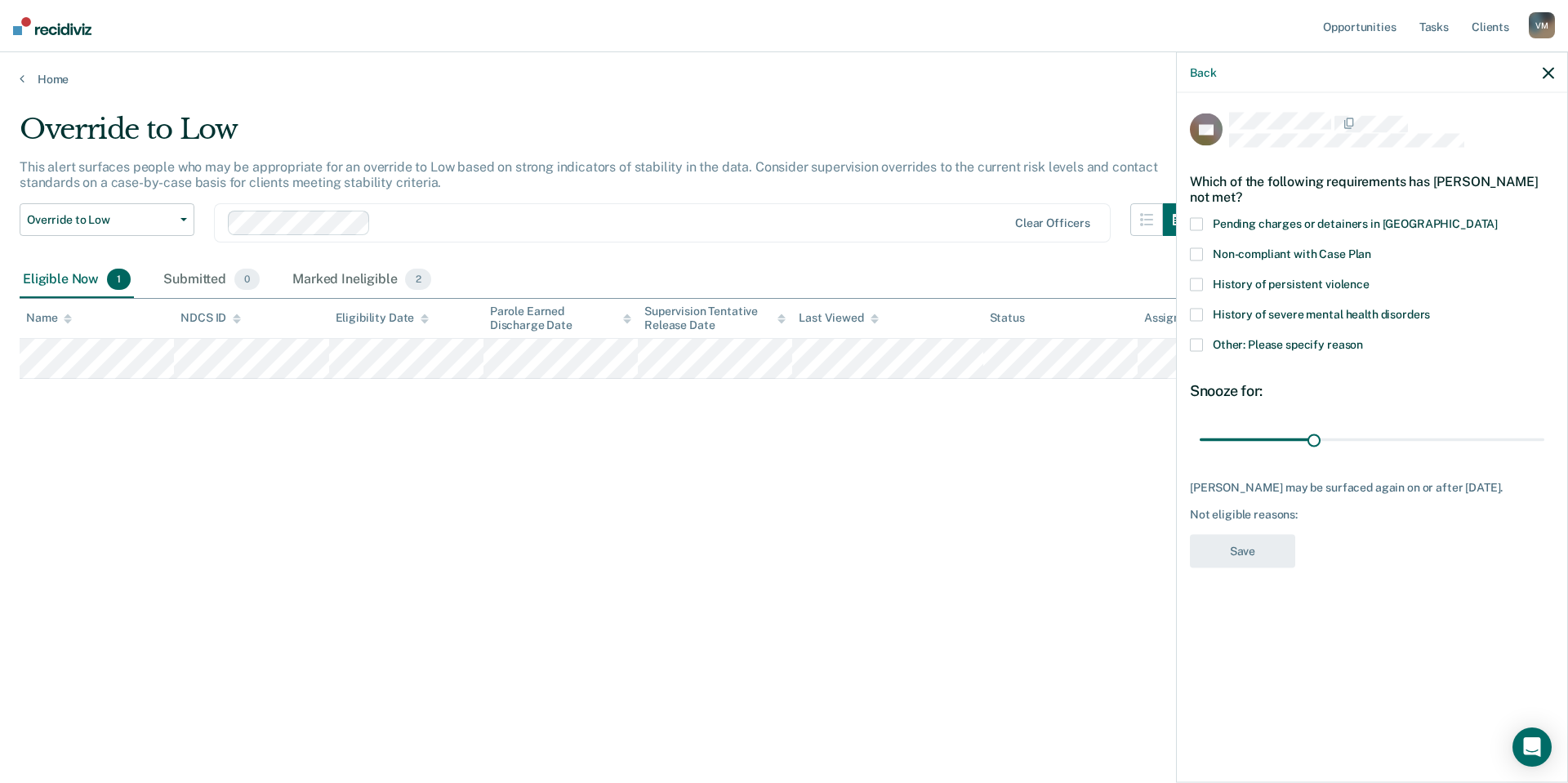
click at [1193, 338] on span at bounding box center [1196, 344] width 13 height 13
click at [1363, 338] on input "Other: Please specify reason" at bounding box center [1363, 338] width 0 height 0
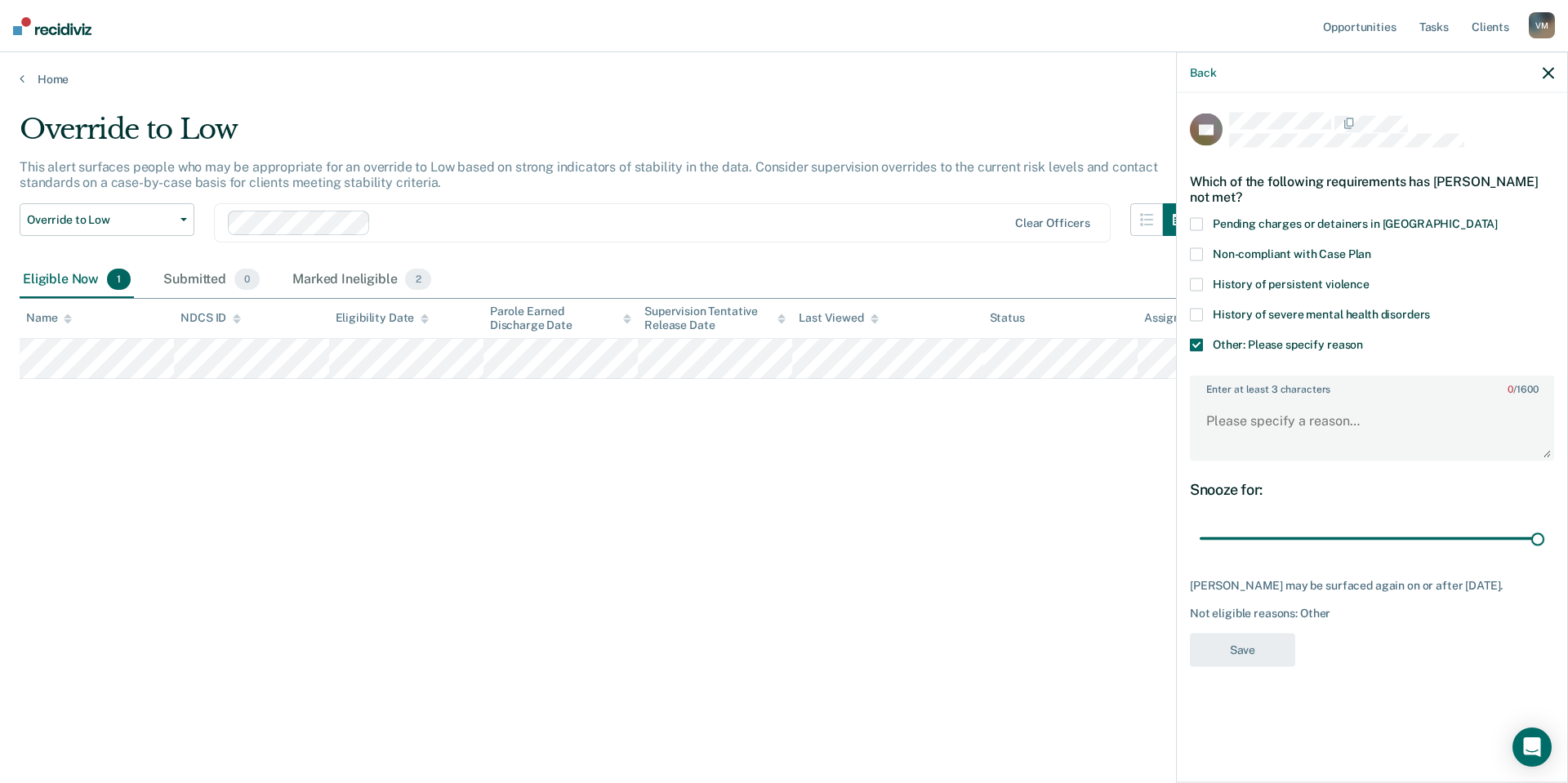
drag, startPoint x: 1319, startPoint y: 537, endPoint x: 1568, endPoint y: 541, distance: 249.0
type input "90"
click at [1544, 541] on input "range" at bounding box center [1373, 538] width 345 height 29
click at [1382, 435] on textarea "Enter at least 3 characters 0 / 1600" at bounding box center [1372, 428] width 361 height 60
type textarea "Moving out of TLF and big life changes in the next month"
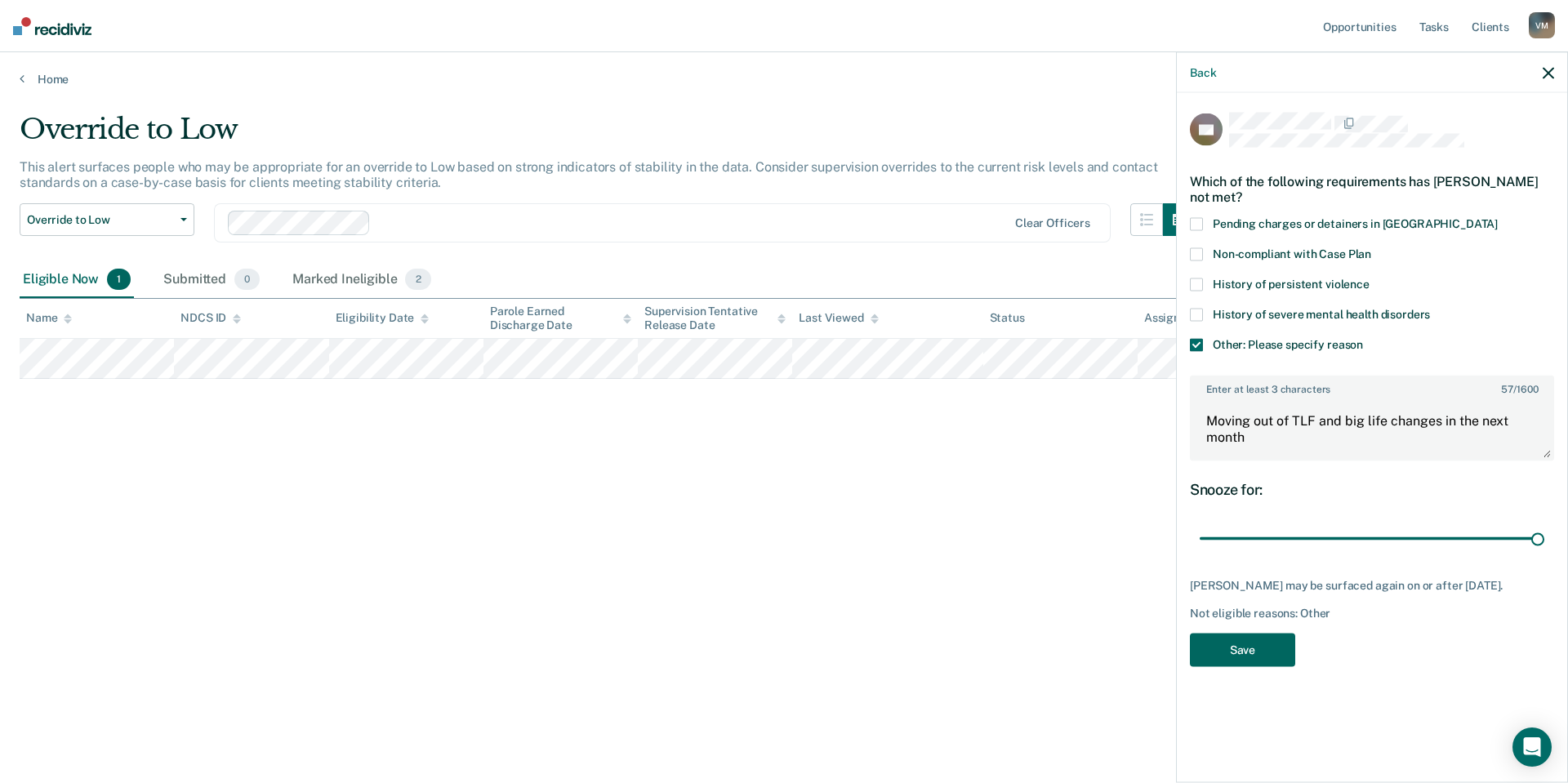
click at [1254, 650] on button "Save" at bounding box center [1243, 650] width 106 height 34
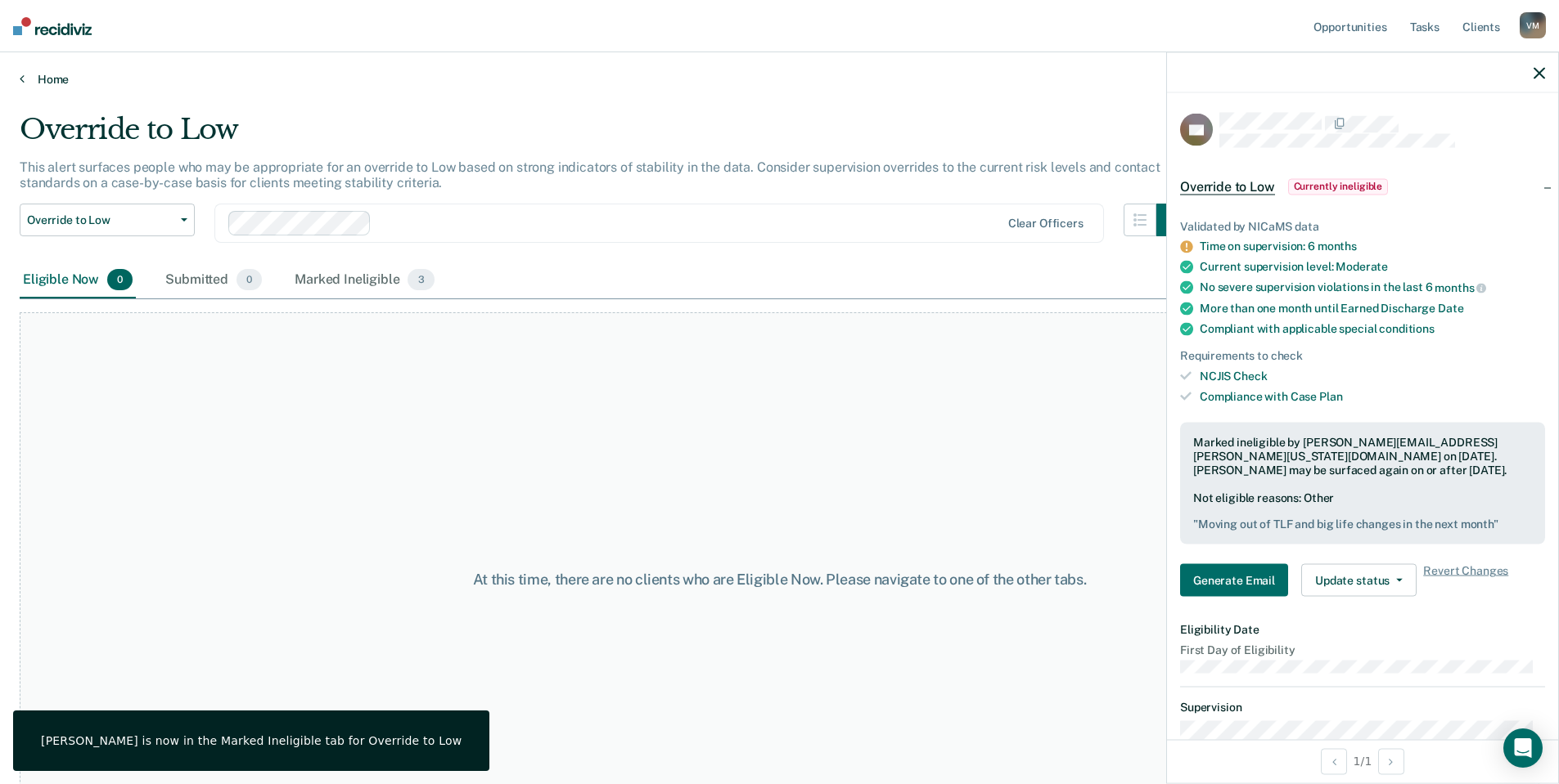
click at [40, 78] on link "Home" at bounding box center [780, 79] width 1519 height 15
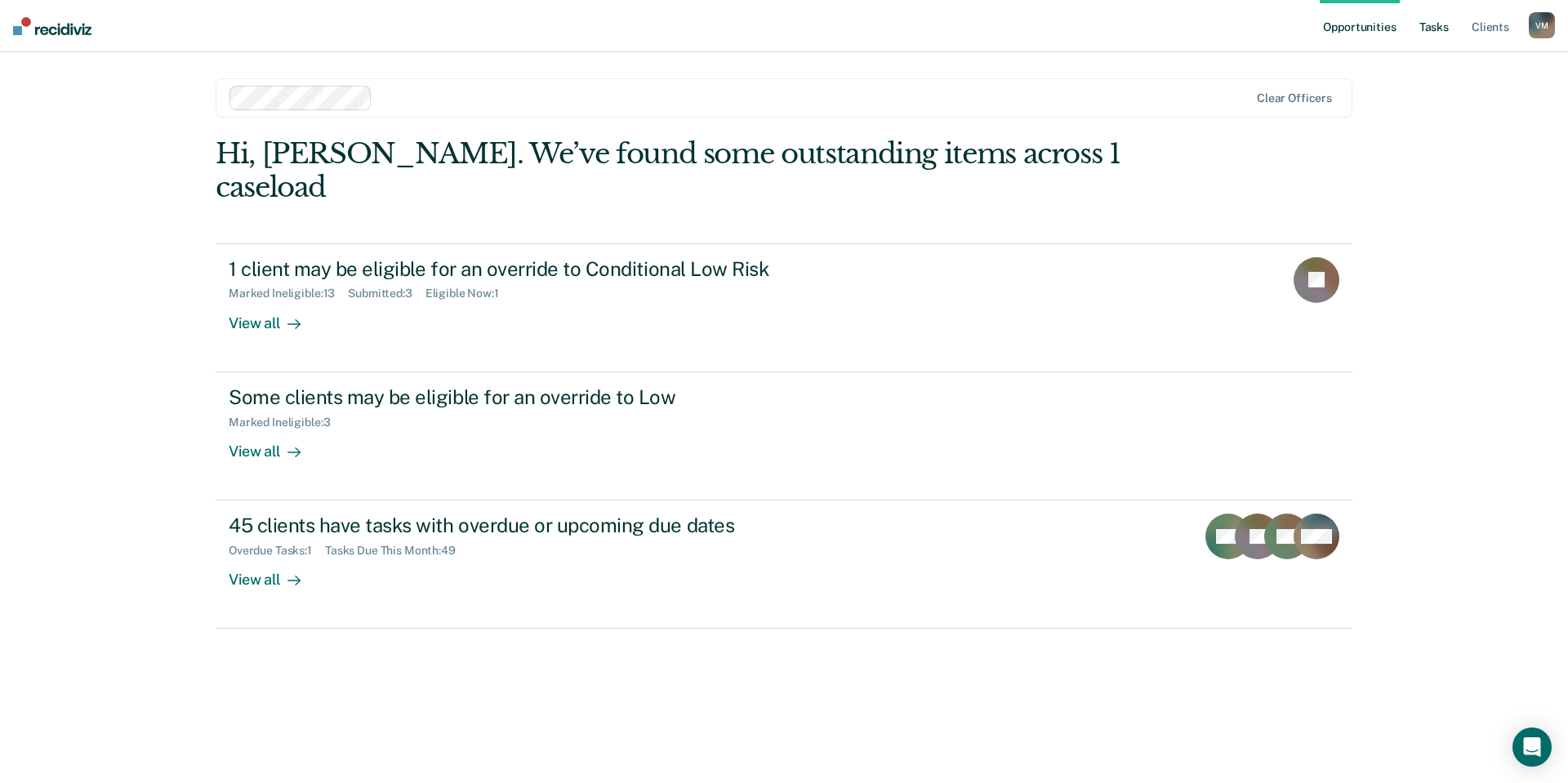
click at [1437, 41] on link "Tasks" at bounding box center [1434, 26] width 36 height 52
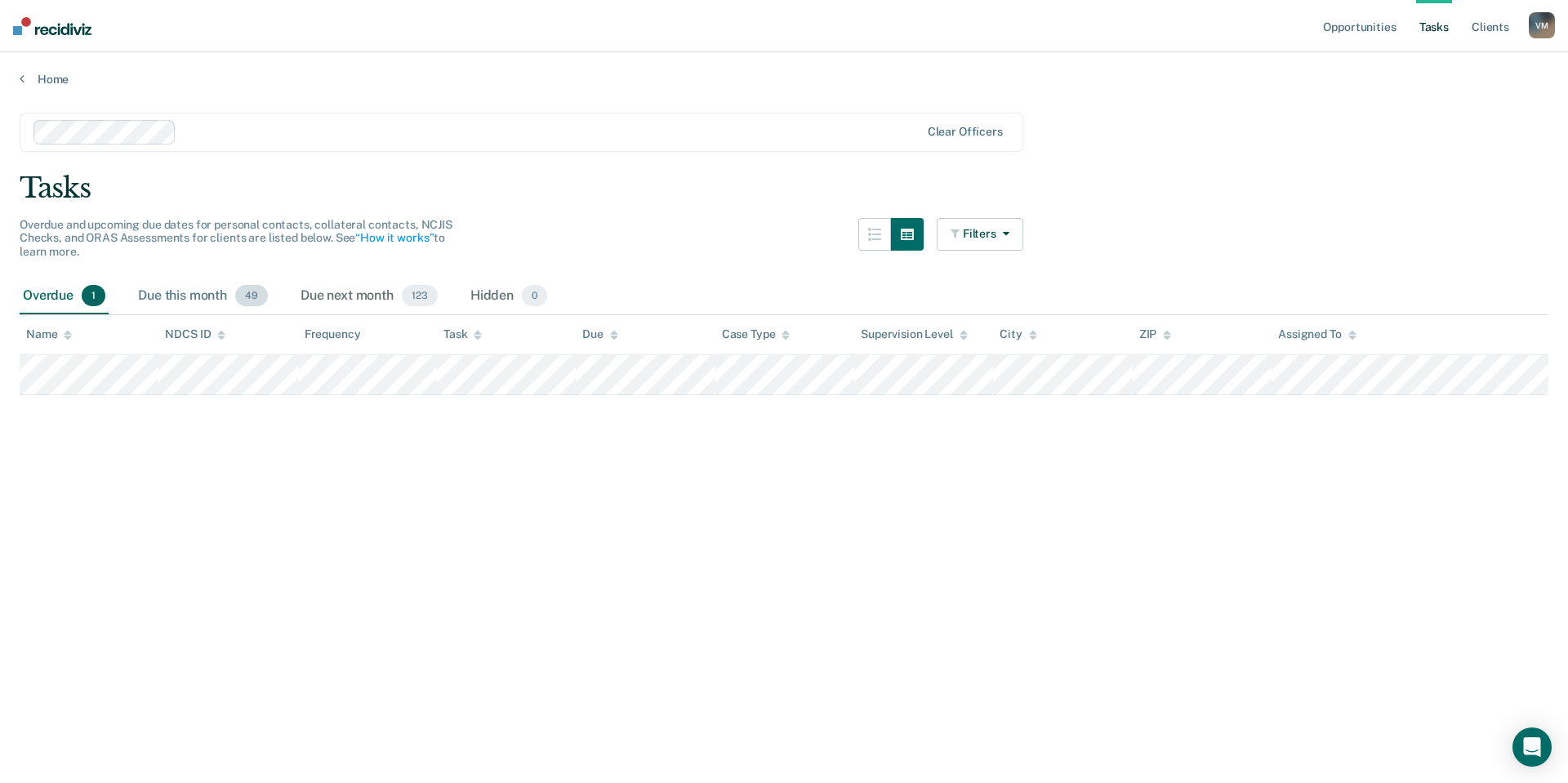
click at [221, 300] on div "Due this month 49" at bounding box center [203, 296] width 136 height 36
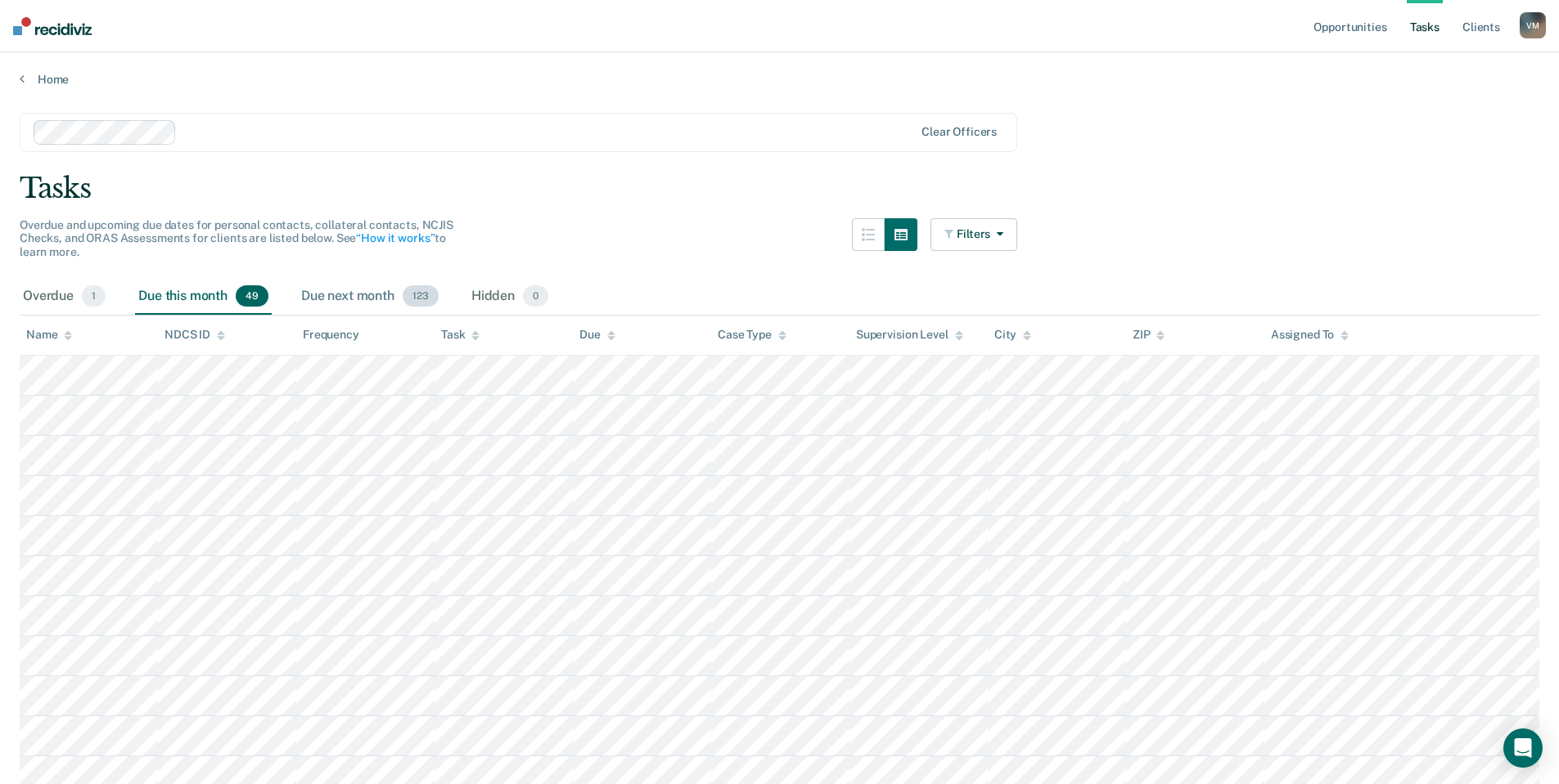
click at [393, 299] on div "Due next month 123" at bounding box center [370, 296] width 144 height 36
click at [189, 294] on div "Due this month 49" at bounding box center [204, 296] width 136 height 36
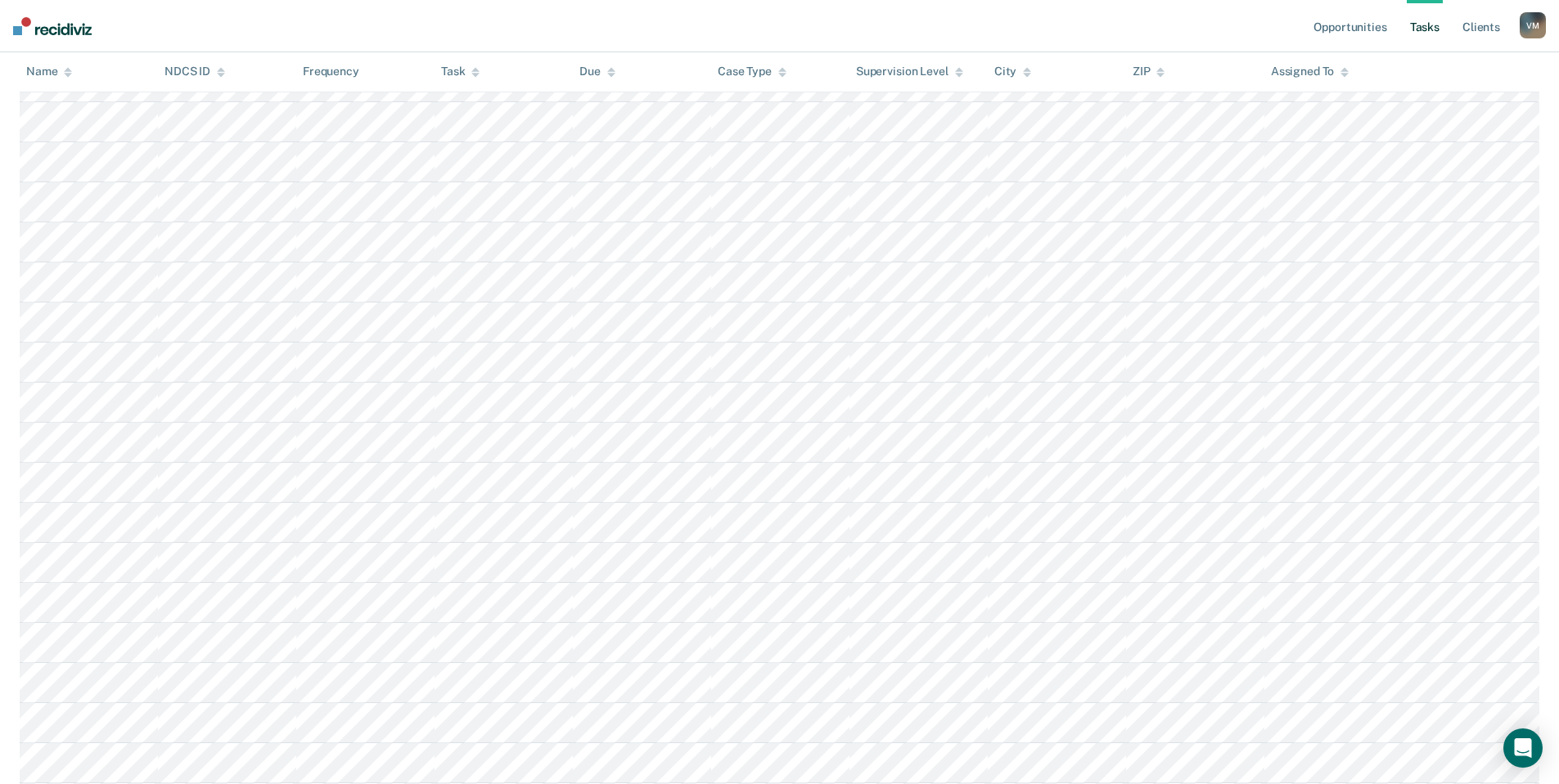
scroll to position [46, 0]
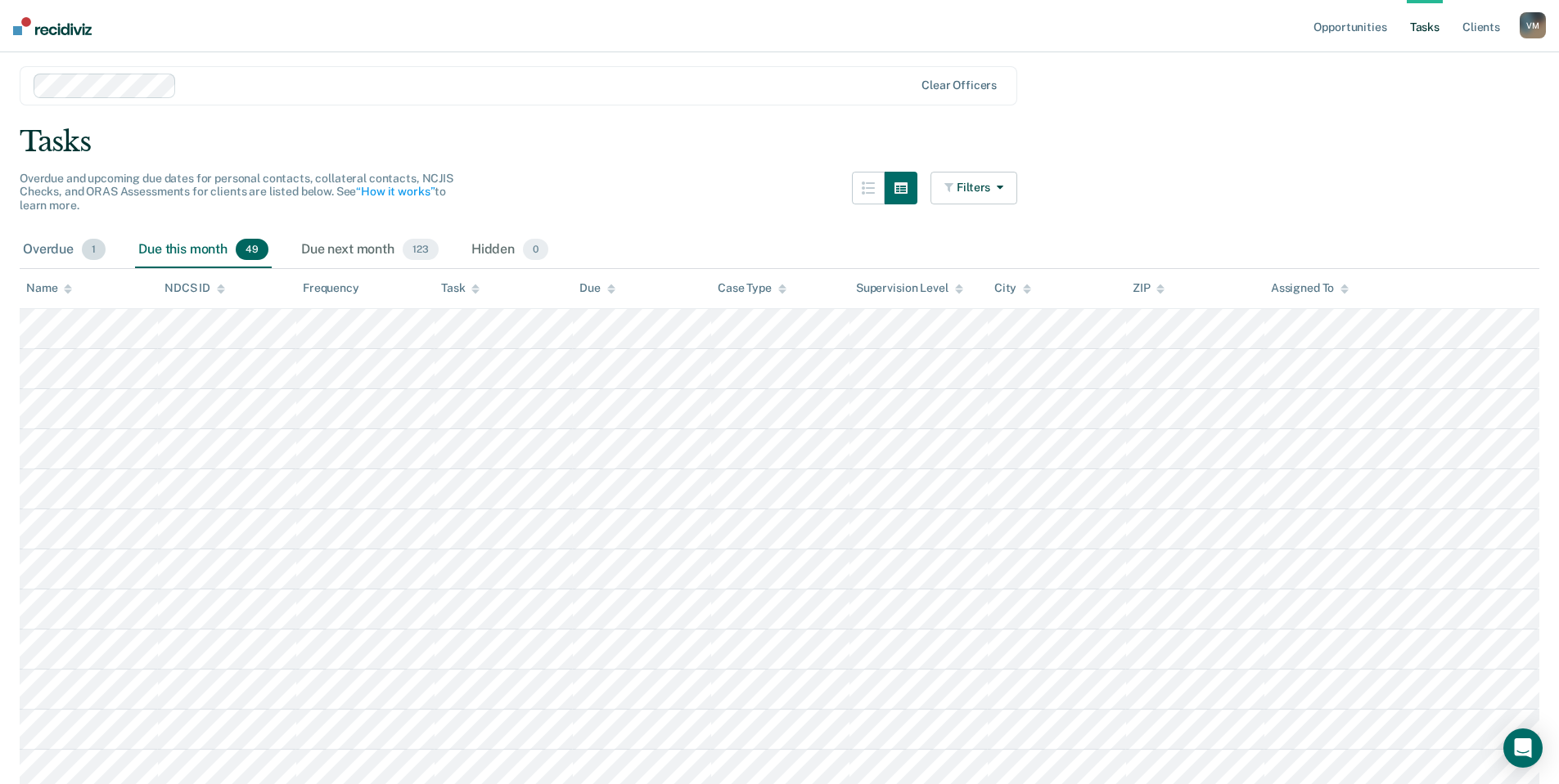
click at [56, 252] on div "Overdue 1" at bounding box center [64, 250] width 89 height 36
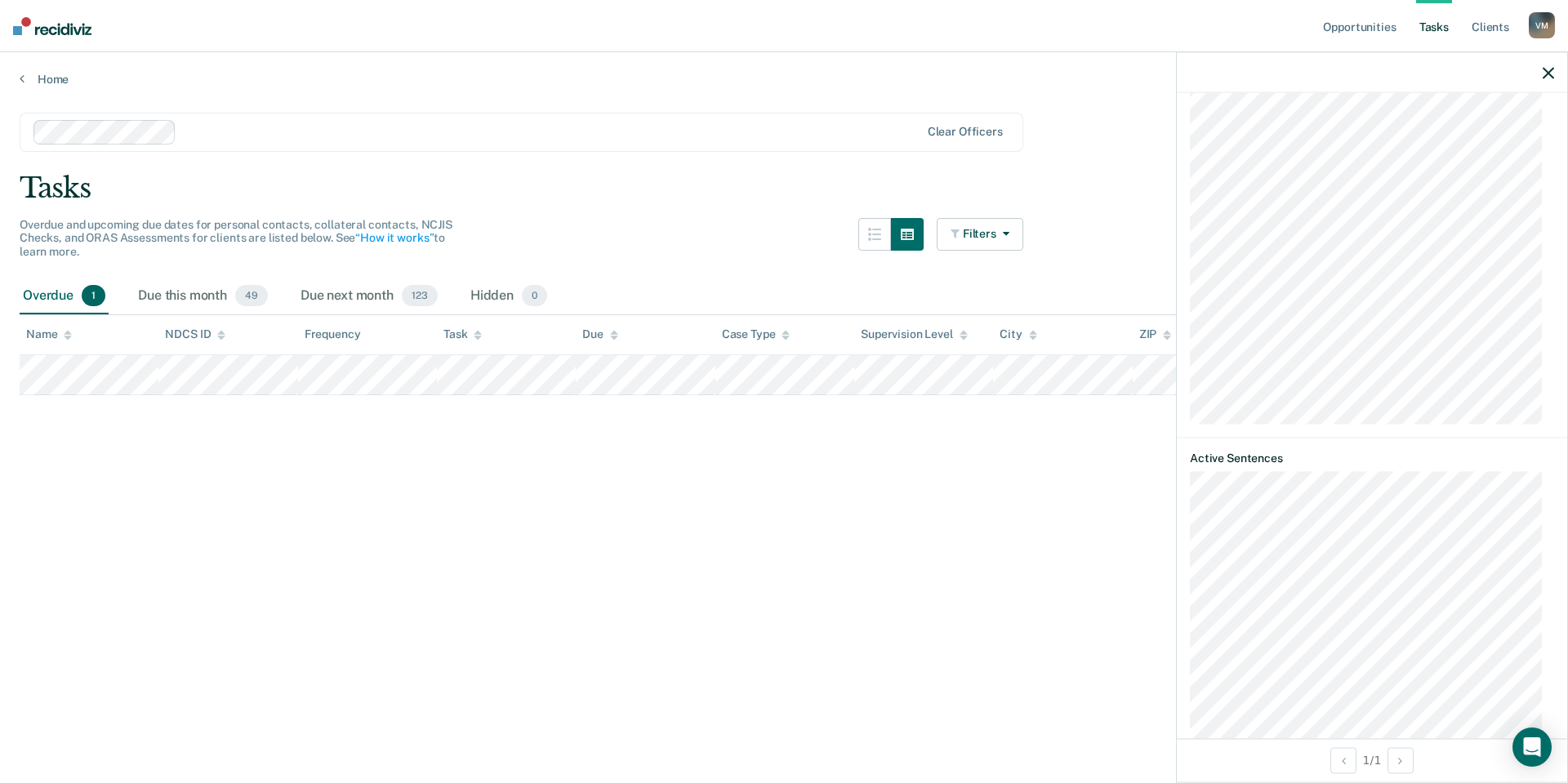
scroll to position [2059, 0]
click at [45, 75] on link "Home" at bounding box center [784, 79] width 1530 height 15
